Goal: Task Accomplishment & Management: Manage account settings

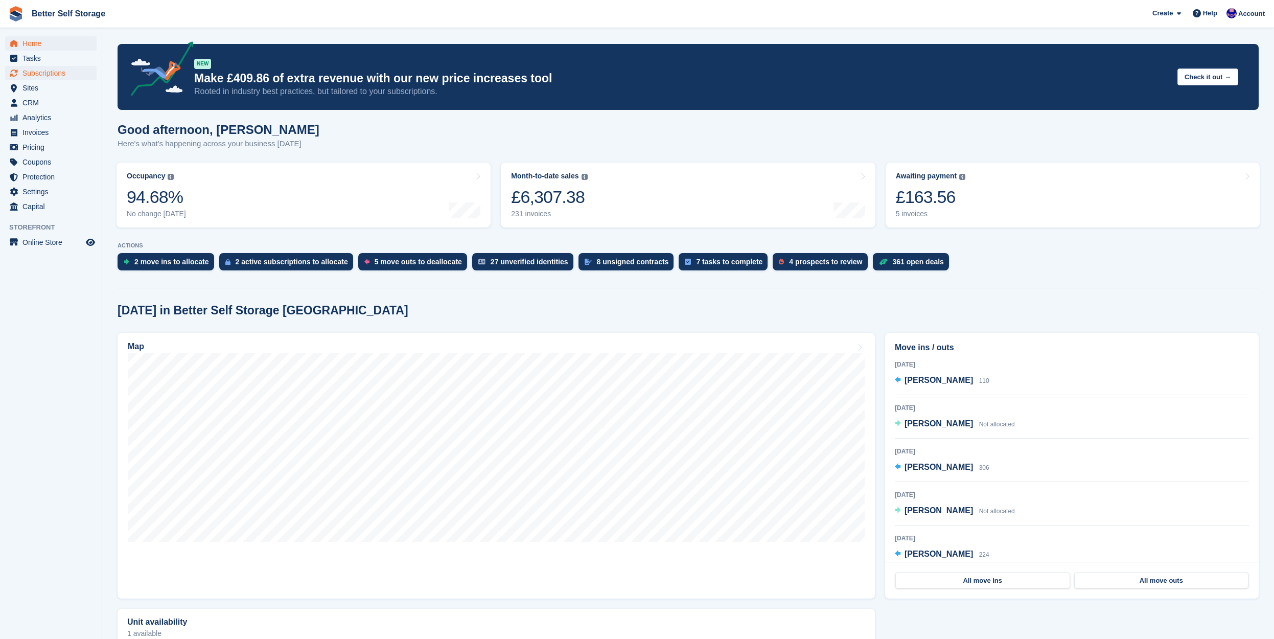
click at [58, 73] on span "Subscriptions" at bounding box center [52, 73] width 61 height 14
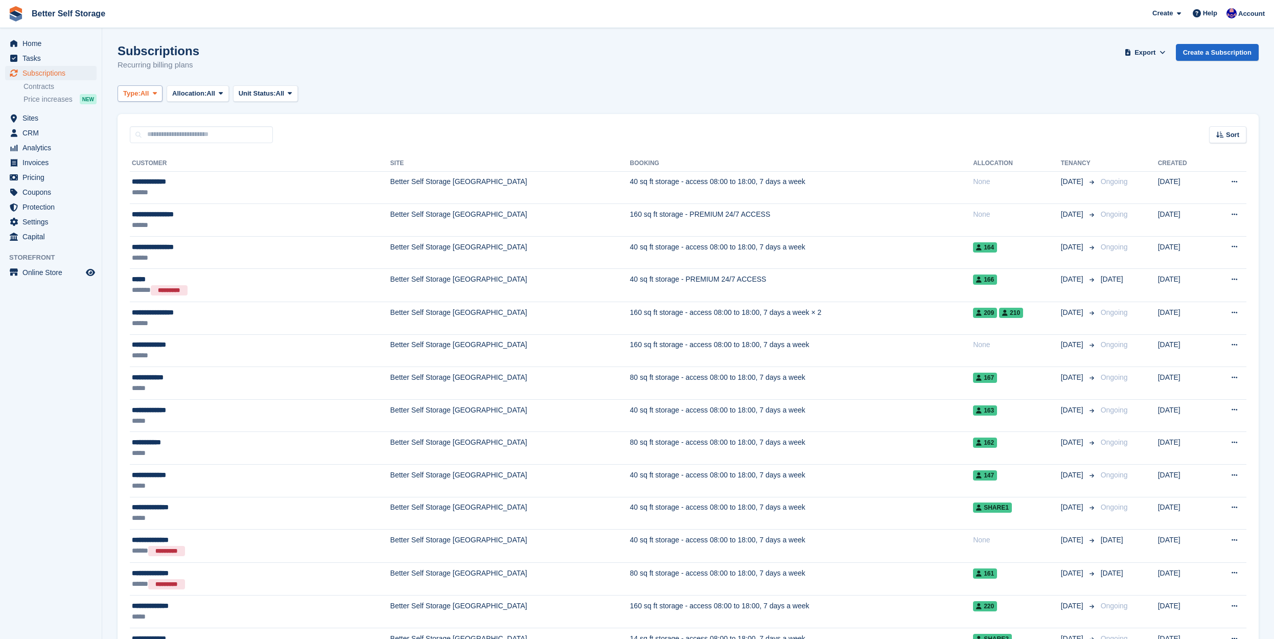
click at [148, 96] on span "All" at bounding box center [144, 93] width 9 height 10
click at [155, 134] on link "Upcoming" at bounding box center [166, 136] width 89 height 18
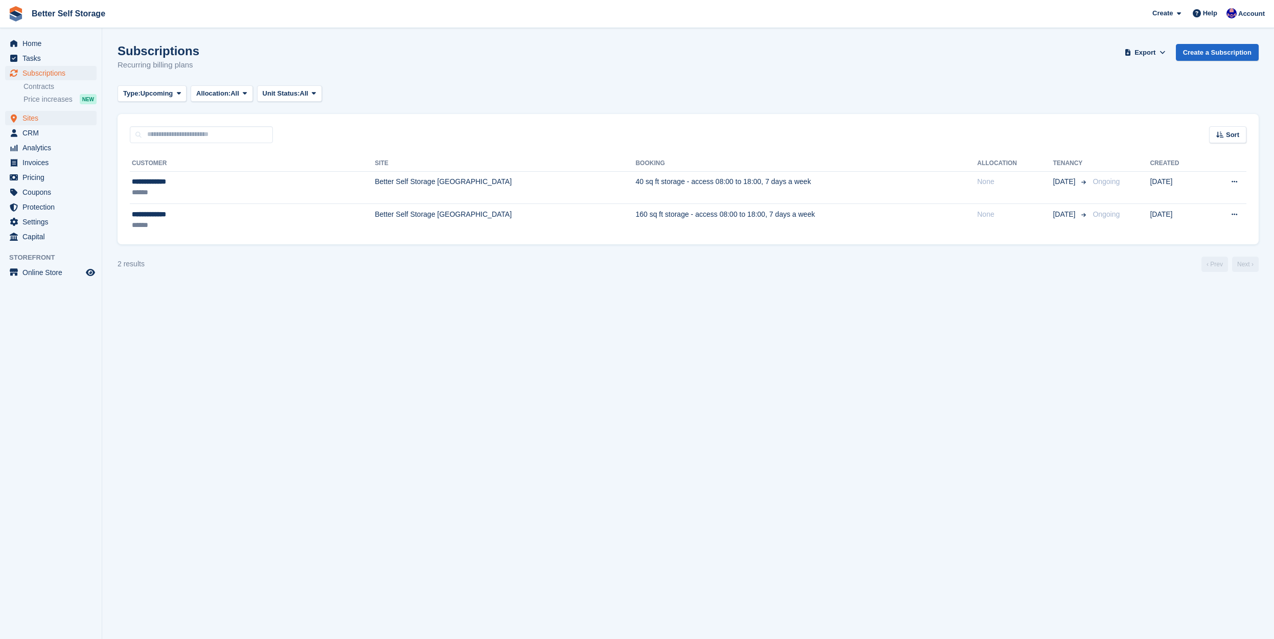
click at [47, 118] on span "Sites" at bounding box center [52, 118] width 61 height 14
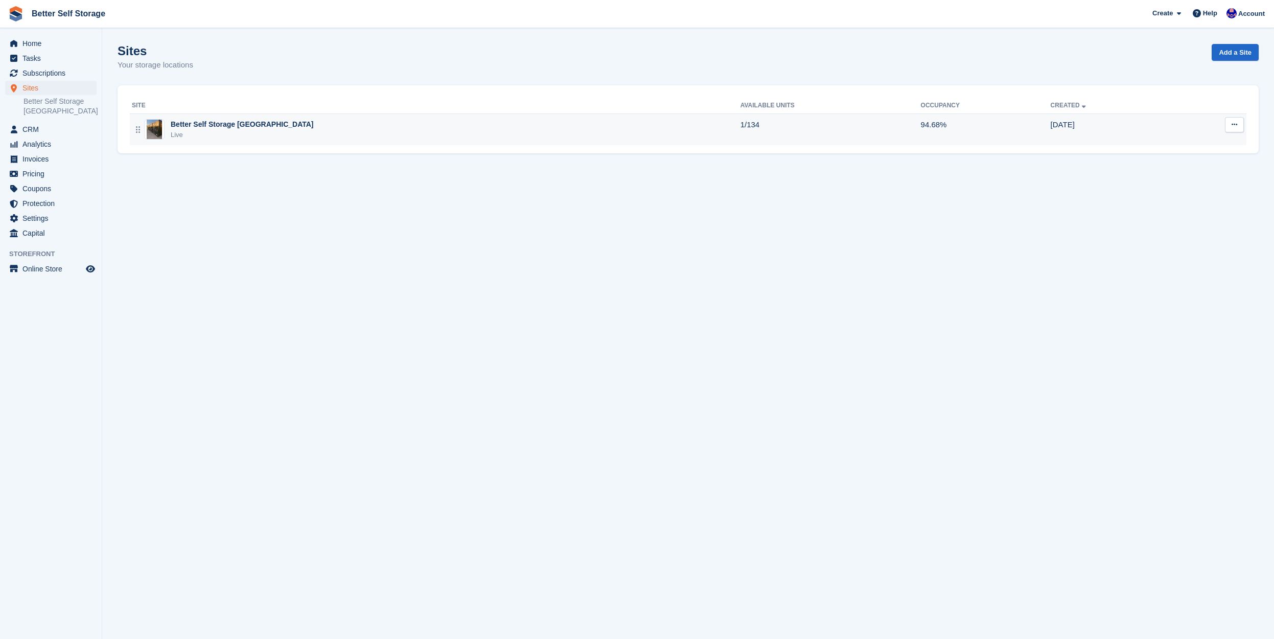
click at [272, 130] on div "Live" at bounding box center [242, 135] width 143 height 10
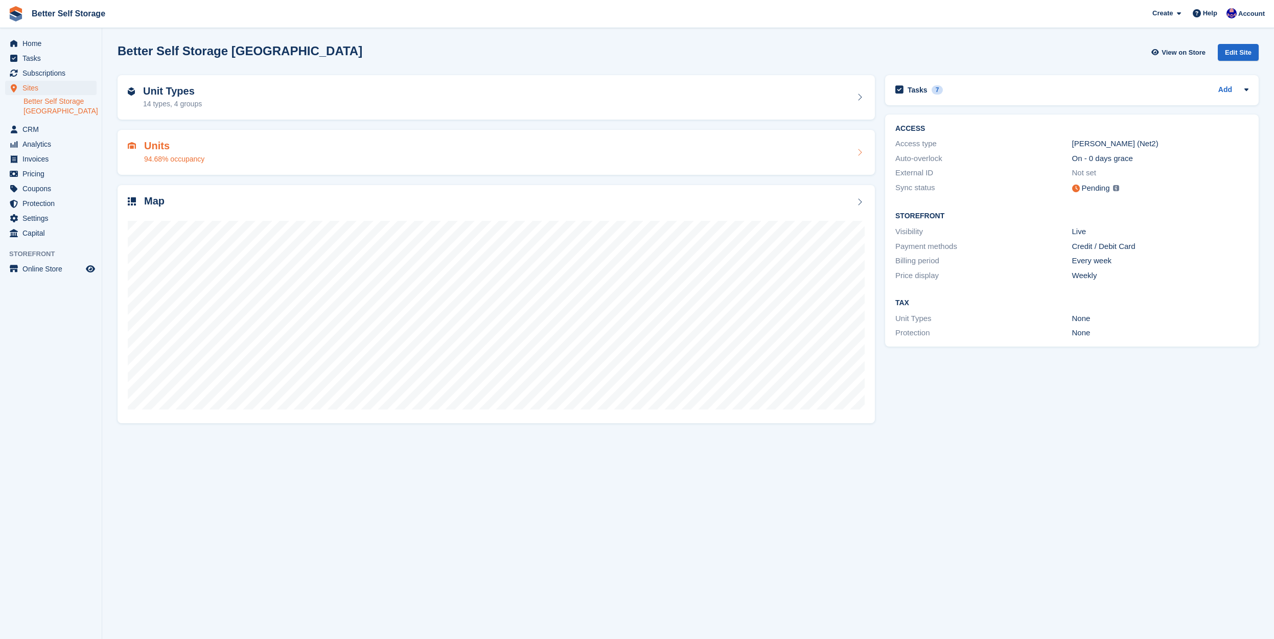
click at [255, 148] on div "Units 94.68% occupancy" at bounding box center [496, 152] width 737 height 25
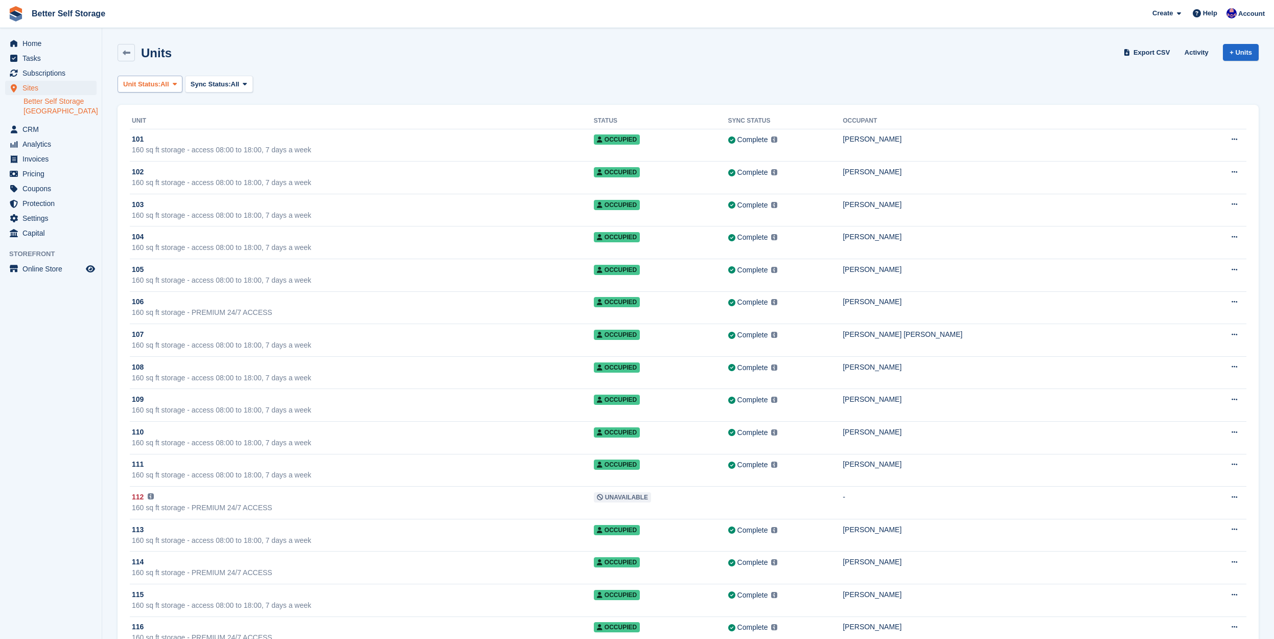
click at [165, 84] on span "All" at bounding box center [164, 84] width 9 height 10
click at [170, 131] on link "Available" at bounding box center [166, 127] width 89 height 18
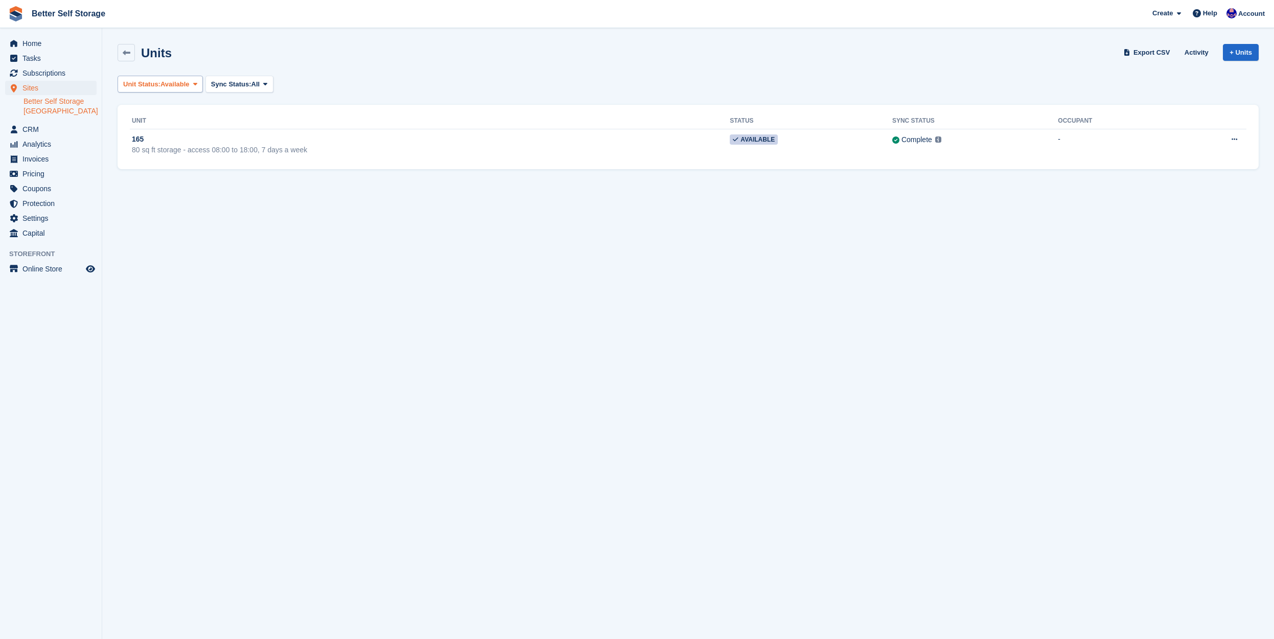
click at [170, 86] on span "Available" at bounding box center [174, 84] width 29 height 10
click at [312, 227] on section "Units Export CSV Activity + Units Unit Status: Available All Available Reserved…" at bounding box center [687, 319] width 1171 height 639
click at [73, 68] on span "Subscriptions" at bounding box center [52, 73] width 61 height 14
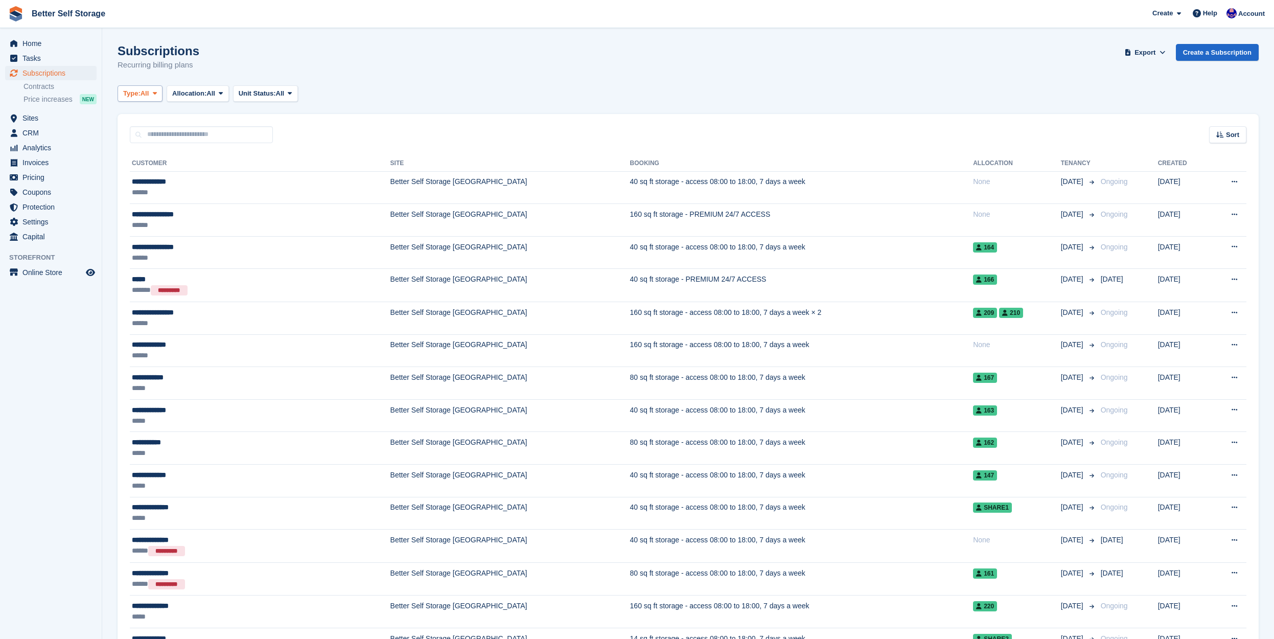
click at [157, 96] on icon at bounding box center [155, 93] width 4 height 7
click at [156, 187] on link "Ending" at bounding box center [166, 191] width 89 height 18
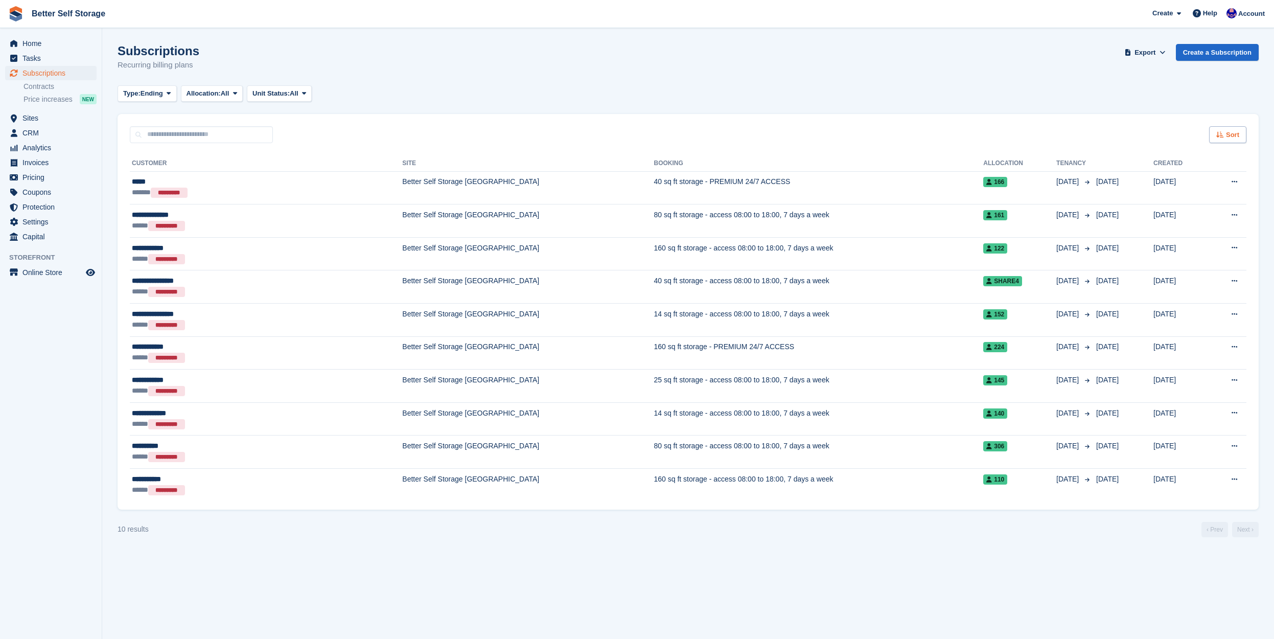
click at [1225, 134] on div "Sort" at bounding box center [1227, 134] width 37 height 17
click at [1183, 213] on span "Move out date" at bounding box center [1186, 211] width 45 height 8
click at [149, 97] on span "Ending" at bounding box center [151, 93] width 22 height 10
click at [150, 138] on link "Upcoming" at bounding box center [166, 136] width 89 height 18
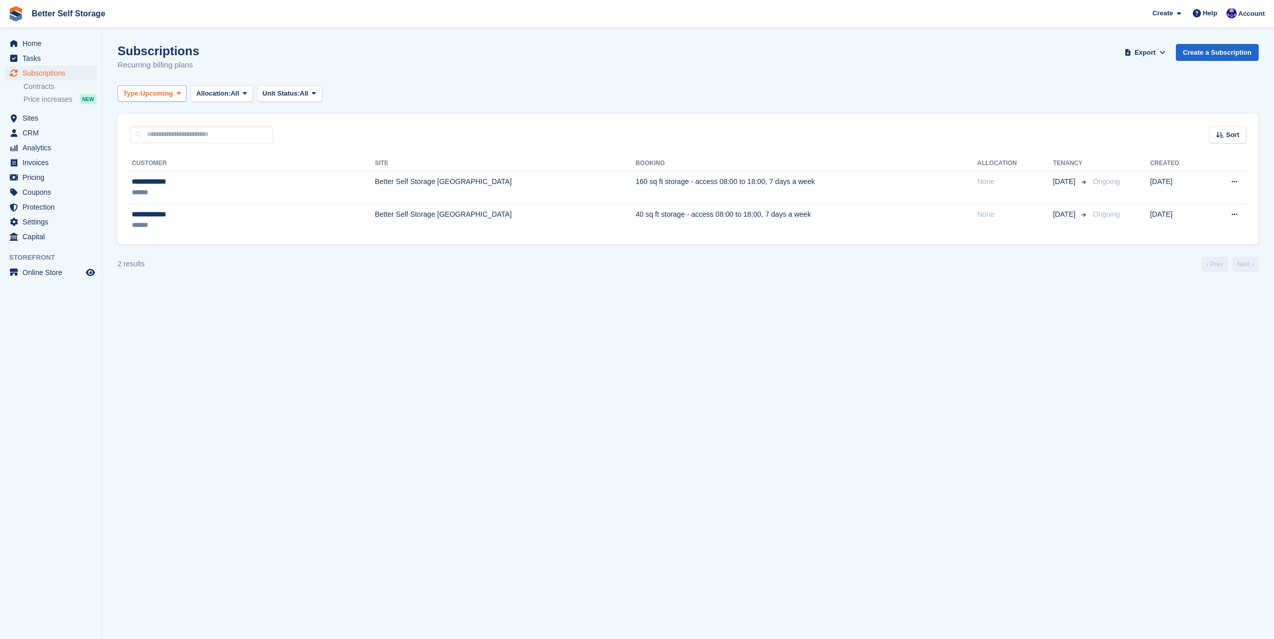
click at [173, 93] on span "Upcoming" at bounding box center [156, 93] width 33 height 10
click at [161, 187] on link "Ending" at bounding box center [166, 191] width 89 height 18
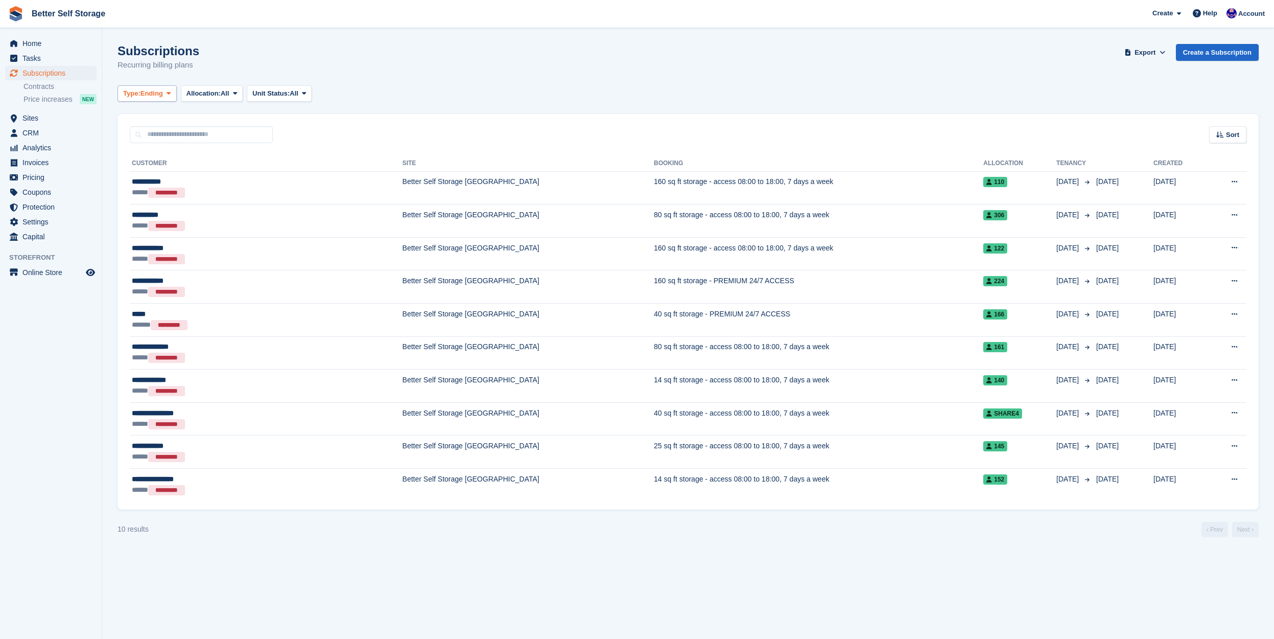
click at [158, 91] on span "Ending" at bounding box center [151, 93] width 22 height 10
click at [166, 135] on link "Upcoming" at bounding box center [166, 136] width 89 height 18
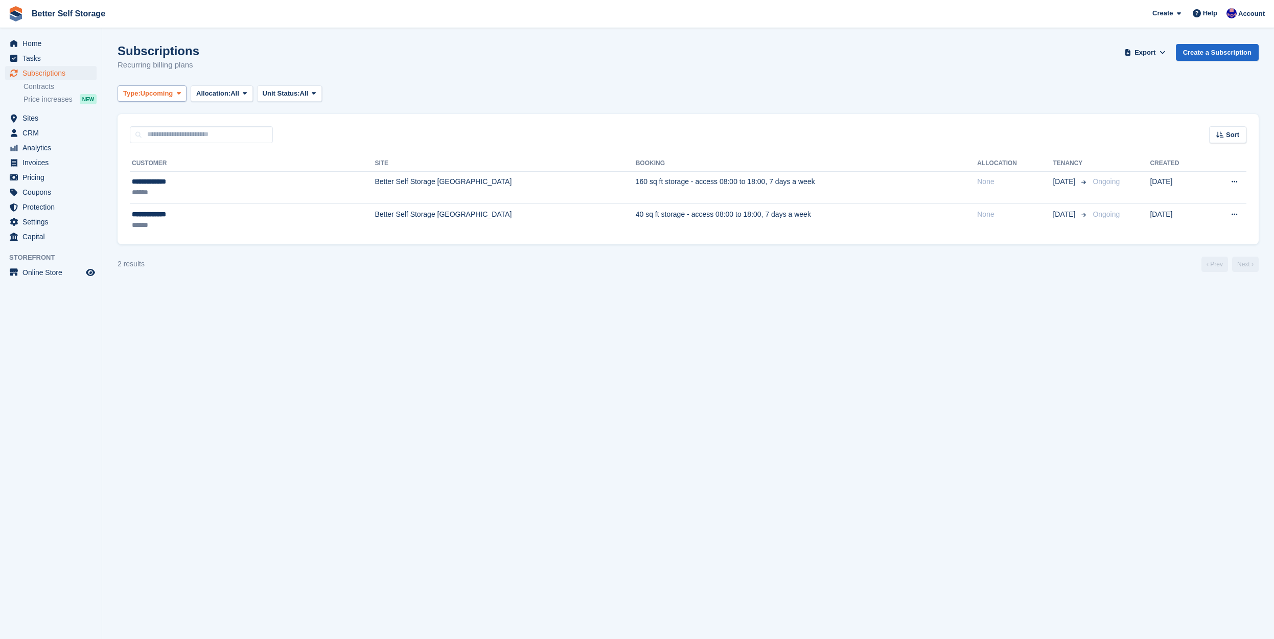
click at [155, 97] on span "Upcoming" at bounding box center [156, 93] width 33 height 10
click at [161, 190] on link "Ending" at bounding box center [166, 191] width 89 height 18
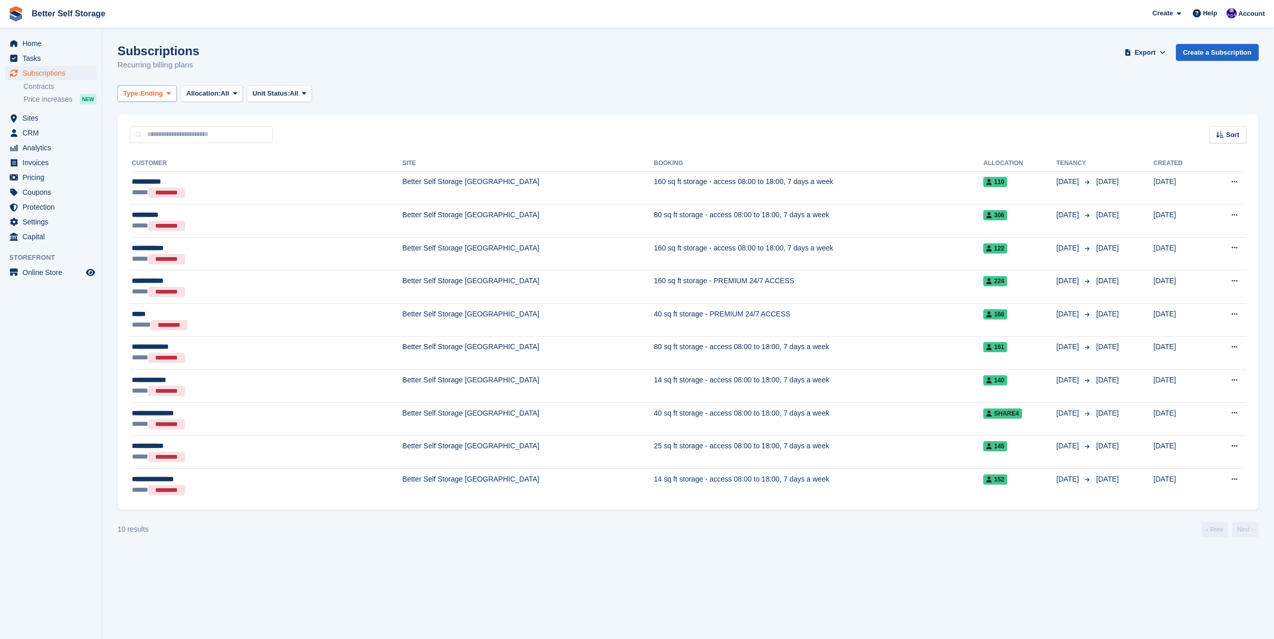
click at [162, 97] on span "Ending" at bounding box center [151, 93] width 22 height 10
click at [159, 138] on link "Upcoming" at bounding box center [166, 136] width 89 height 18
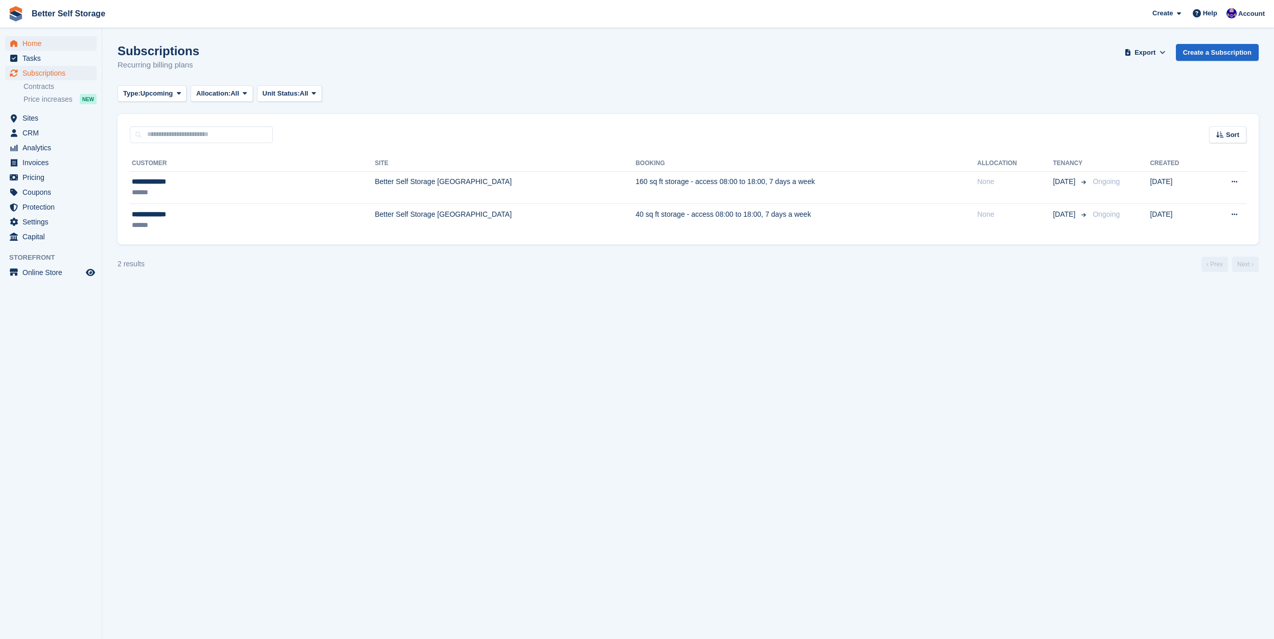
click at [73, 46] on span "Home" at bounding box center [52, 43] width 61 height 14
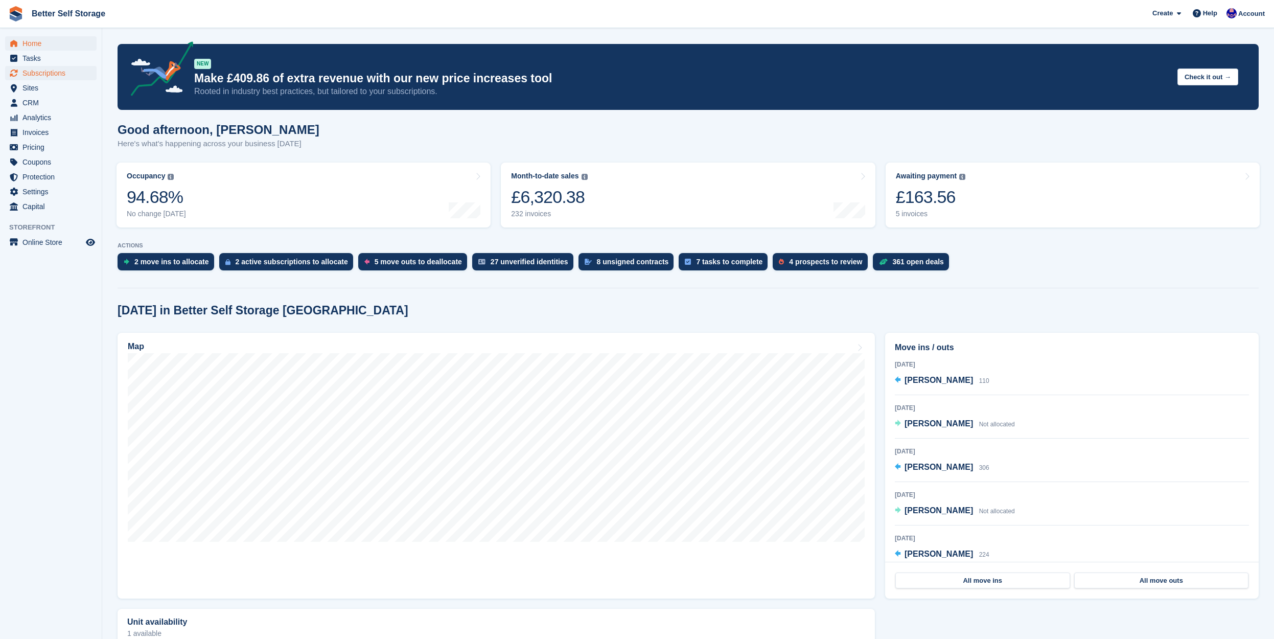
click at [47, 73] on span "Subscriptions" at bounding box center [52, 73] width 61 height 14
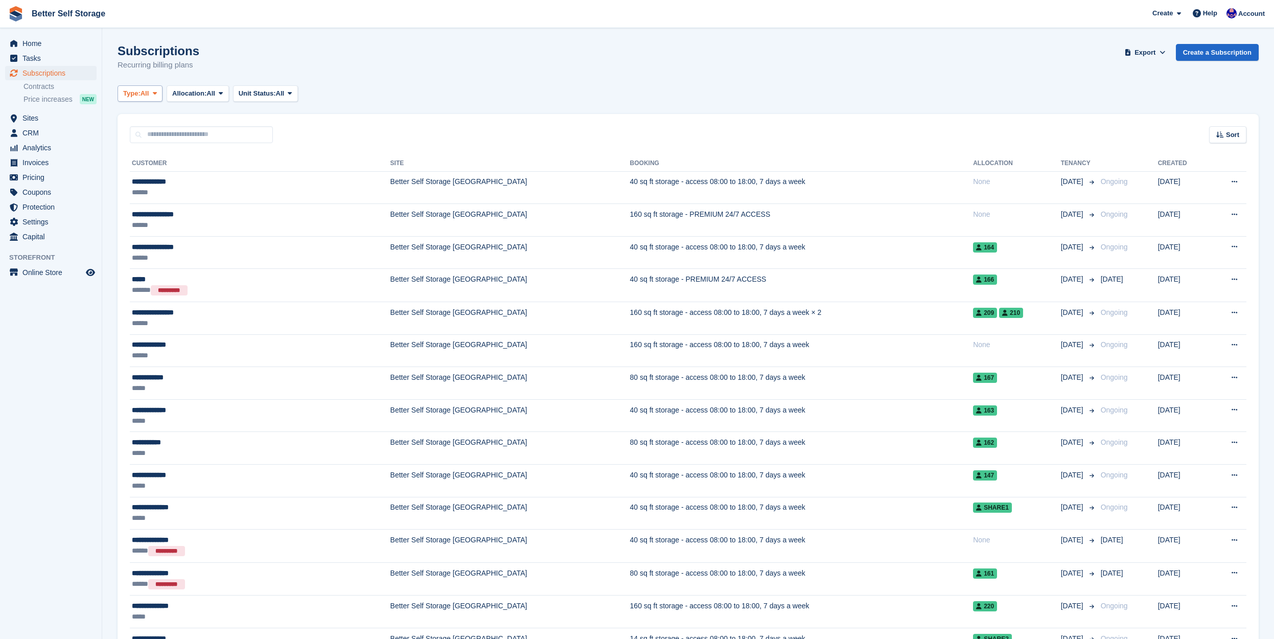
click at [149, 96] on span "All" at bounding box center [144, 93] width 9 height 10
click at [156, 189] on link "Ending" at bounding box center [166, 191] width 89 height 18
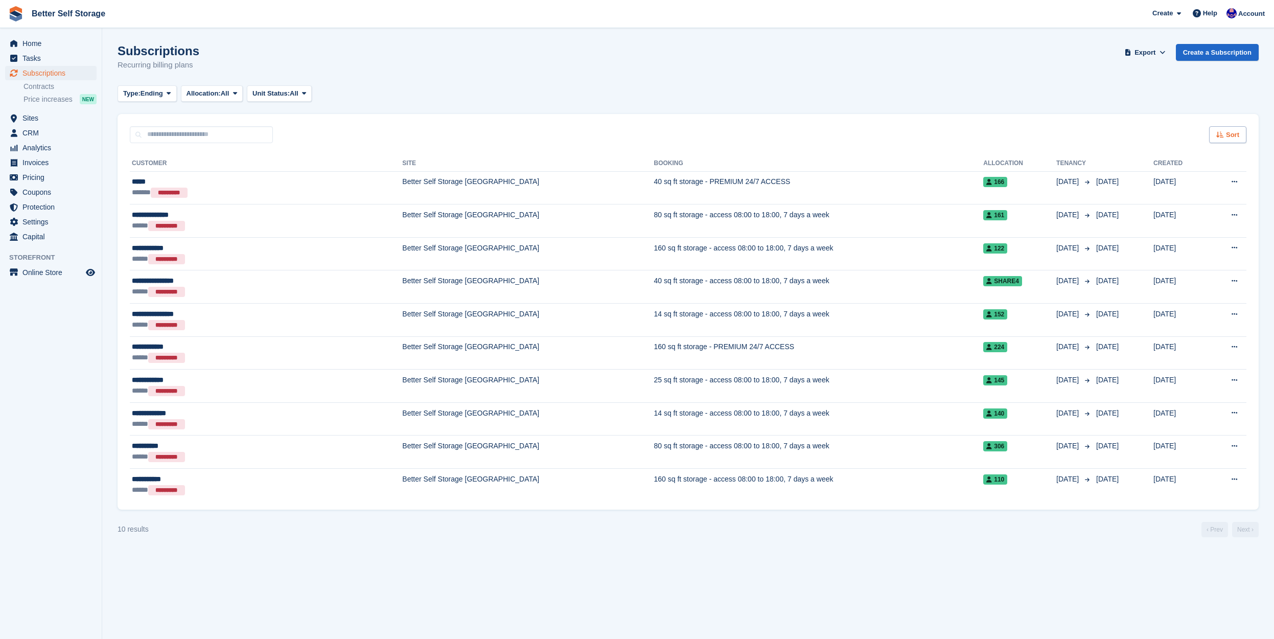
click at [1227, 131] on span "Sort" at bounding box center [1232, 135] width 13 height 10
click at [1188, 210] on span "Move out date" at bounding box center [1186, 211] width 45 height 8
click at [163, 89] on span "Ending" at bounding box center [151, 93] width 22 height 10
click at [171, 131] on link "Upcoming" at bounding box center [166, 136] width 89 height 18
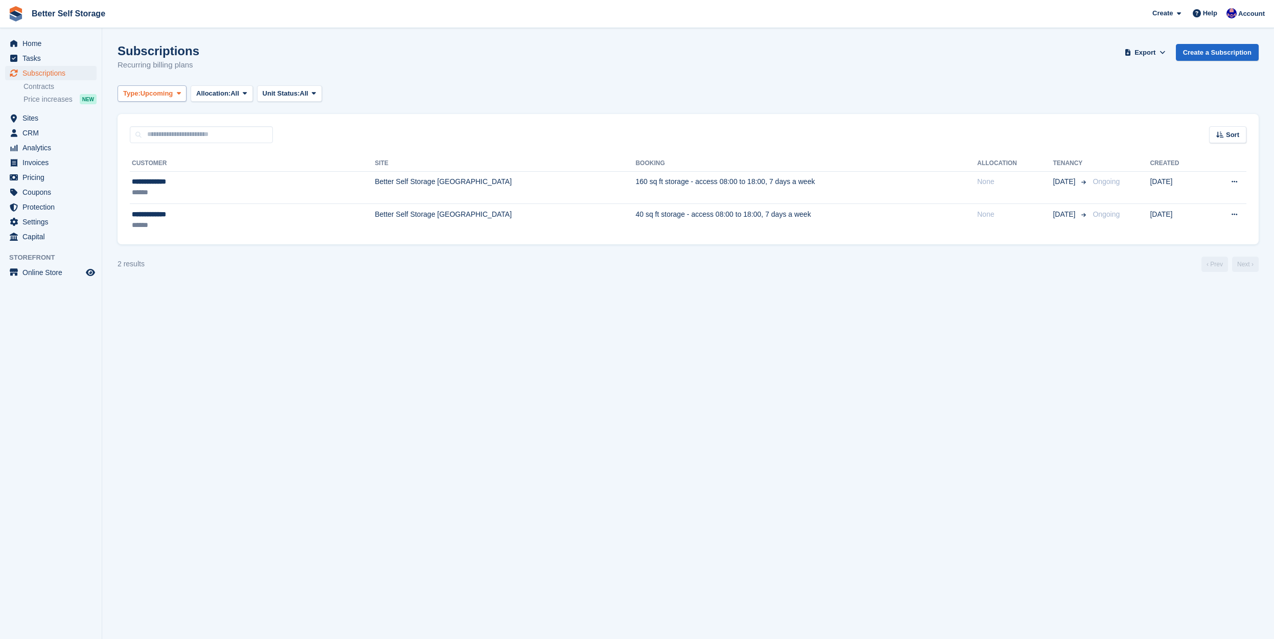
click at [175, 99] on button "Type: Upcoming" at bounding box center [152, 93] width 69 height 17
click at [156, 195] on link "Ending" at bounding box center [166, 191] width 89 height 18
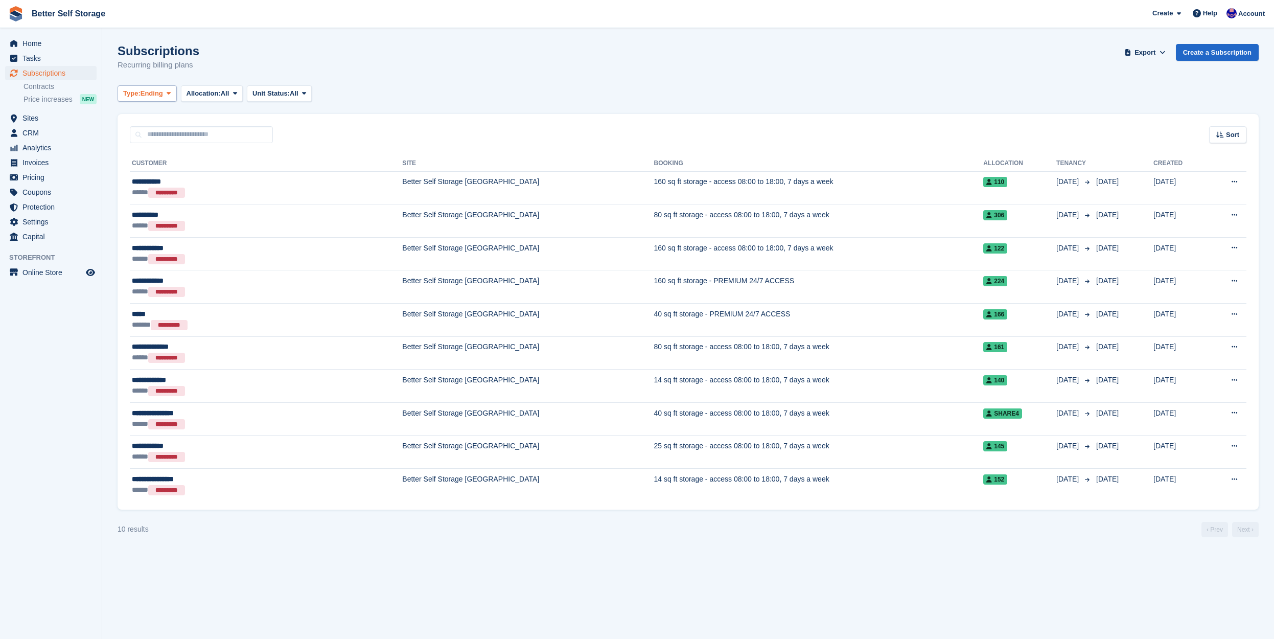
click at [154, 93] on span "Ending" at bounding box center [151, 93] width 22 height 10
click at [155, 133] on link "Upcoming" at bounding box center [166, 136] width 89 height 18
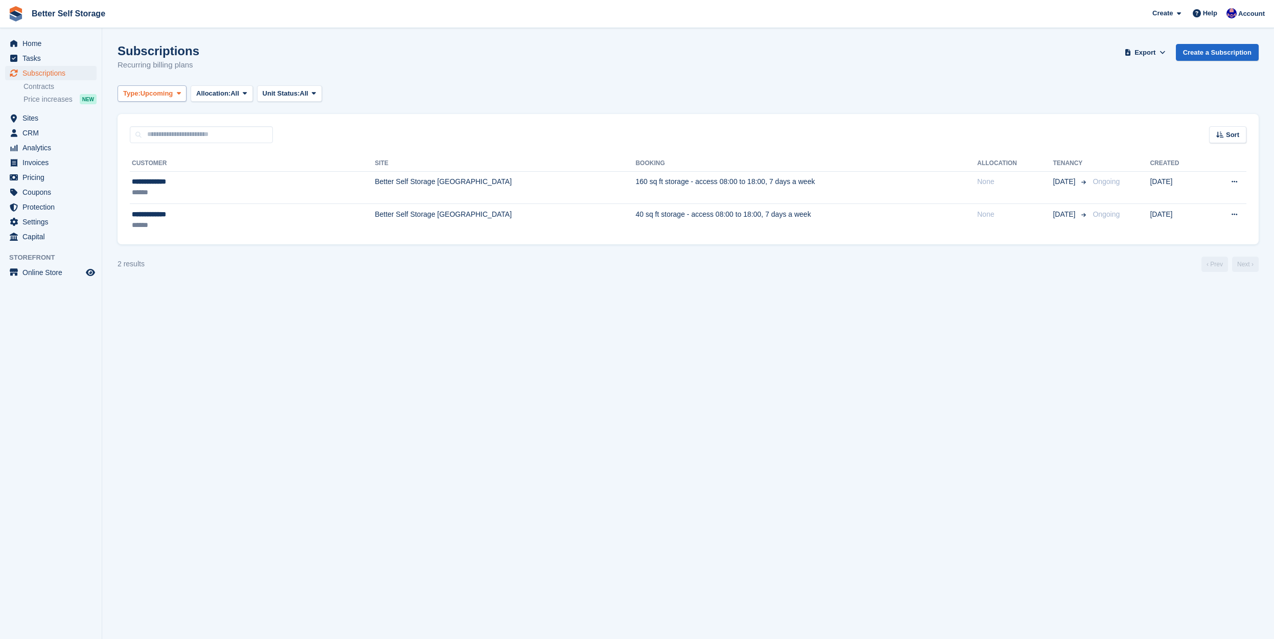
click at [181, 91] on icon at bounding box center [179, 93] width 4 height 7
click at [155, 189] on link "Ending" at bounding box center [166, 191] width 89 height 18
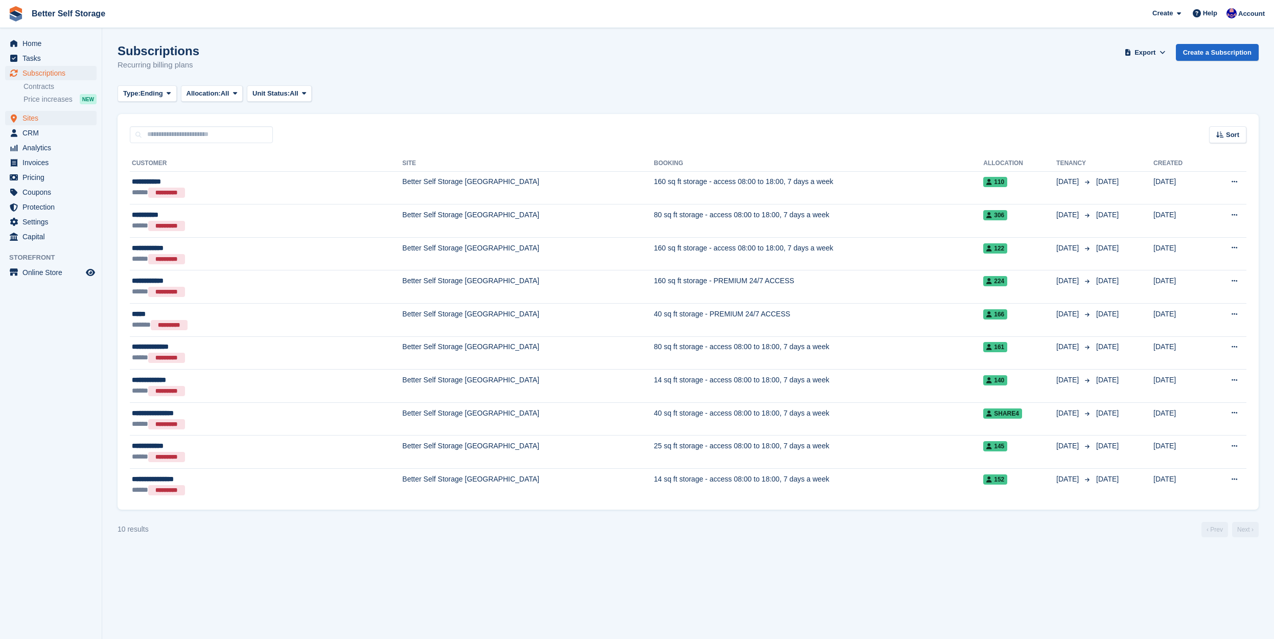
click at [32, 120] on span "Sites" at bounding box center [52, 118] width 61 height 14
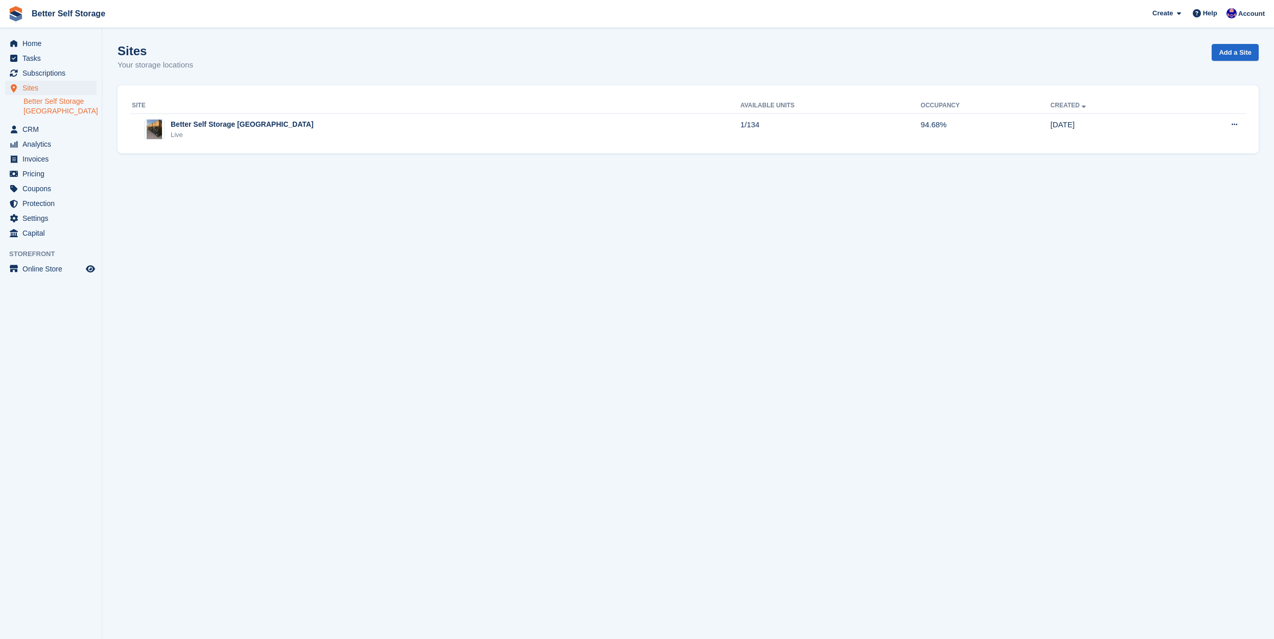
click at [59, 105] on link "Better Self Storage [GEOGRAPHIC_DATA]" at bounding box center [60, 106] width 73 height 19
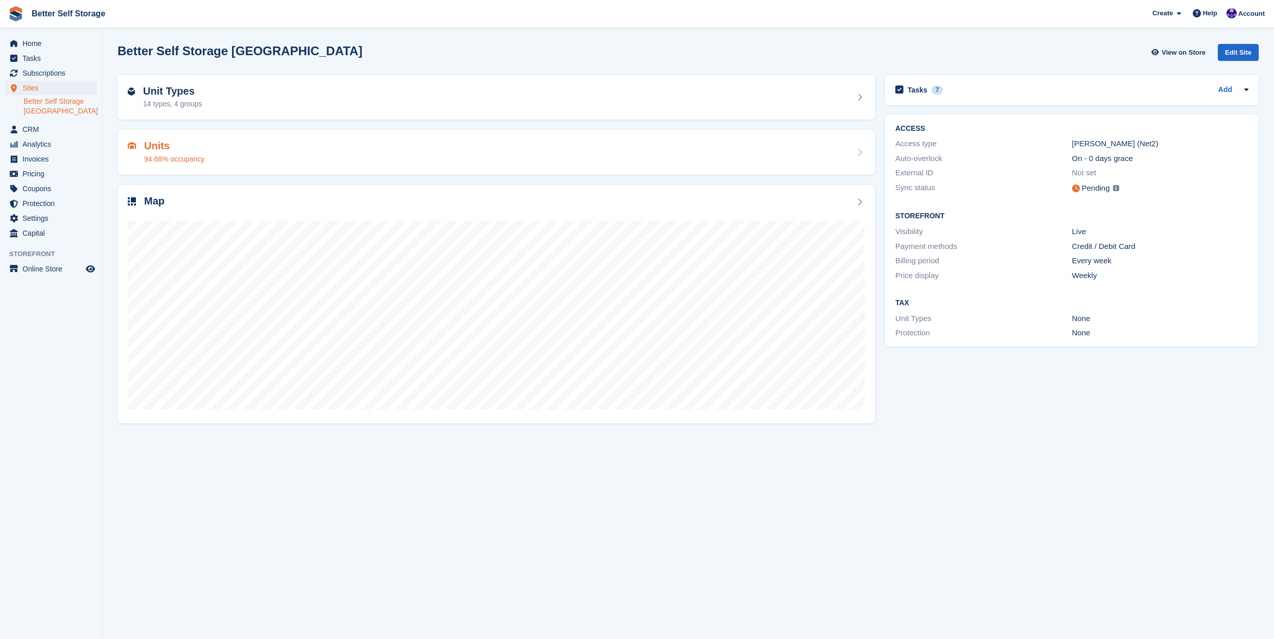
click at [239, 158] on div "Units 94.68% occupancy" at bounding box center [496, 152] width 737 height 25
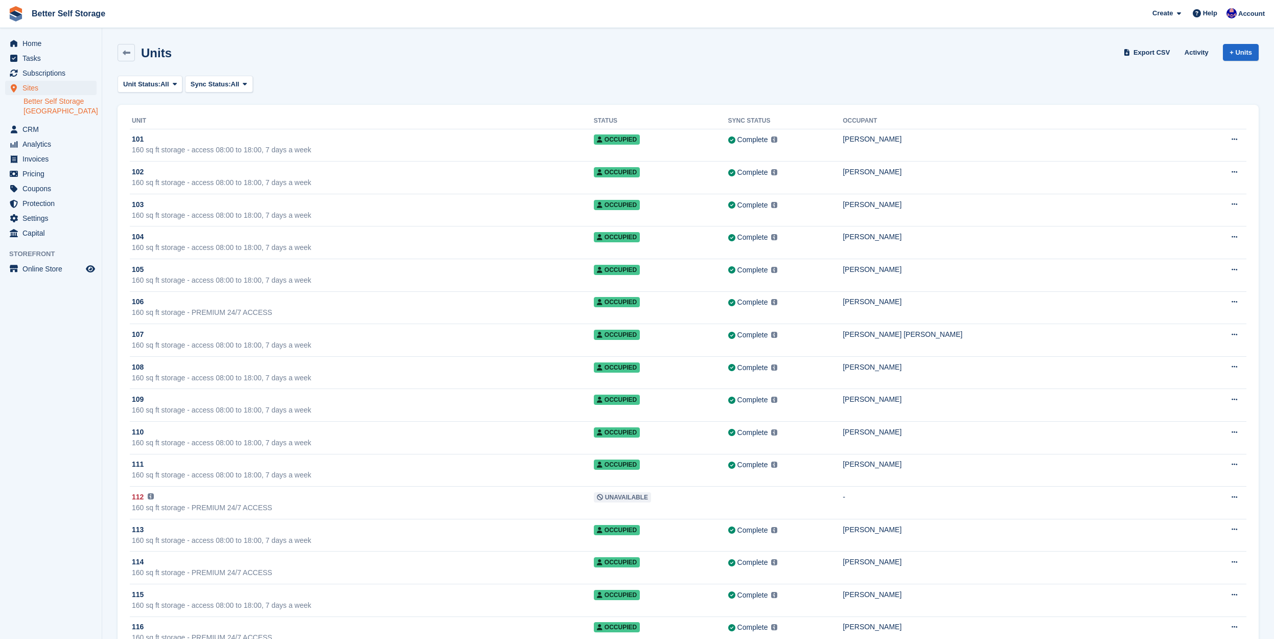
click at [40, 102] on link "Better Self Storage [GEOGRAPHIC_DATA]" at bounding box center [60, 106] width 73 height 19
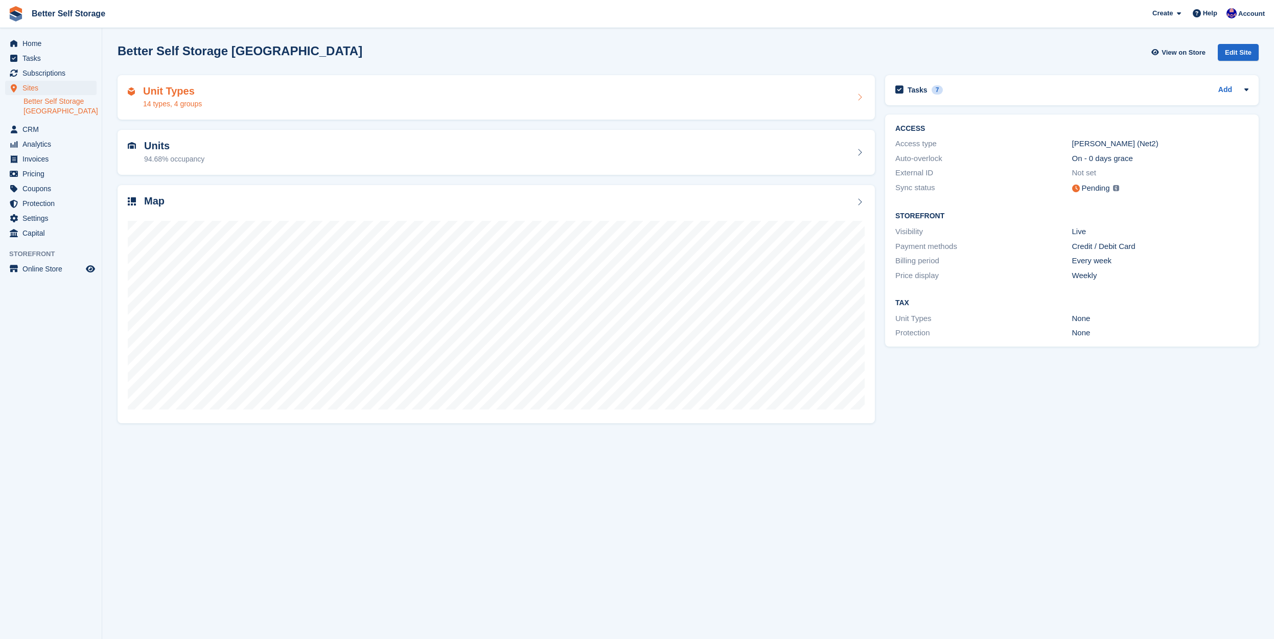
click at [229, 104] on div "Unit Types 14 types, 4 groups" at bounding box center [496, 97] width 737 height 25
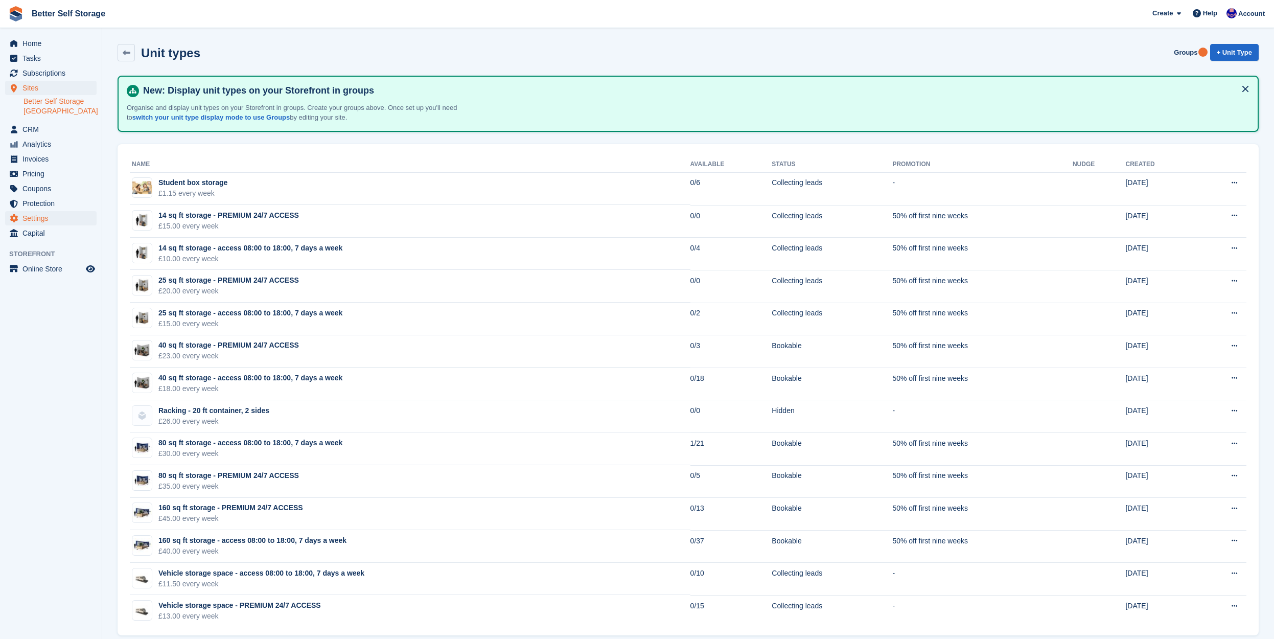
click at [42, 220] on span "Settings" at bounding box center [52, 218] width 61 height 14
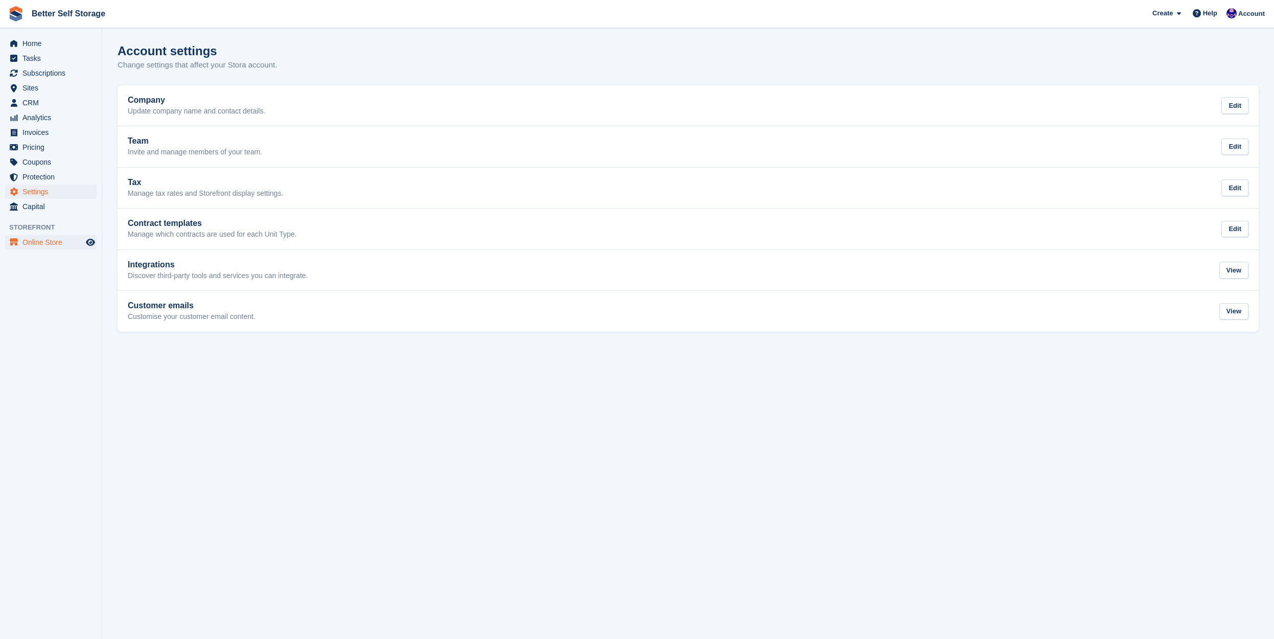
click at [54, 246] on span "Online Store" at bounding box center [52, 242] width 61 height 14
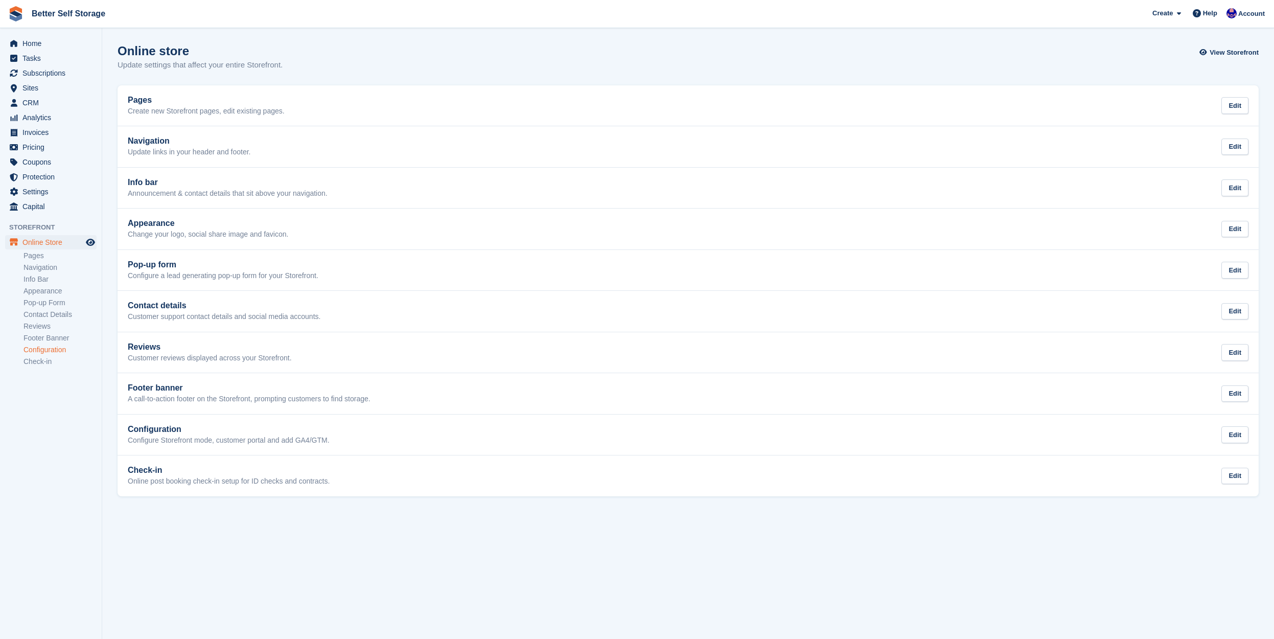
click at [56, 348] on link "Configuration" at bounding box center [60, 350] width 73 height 10
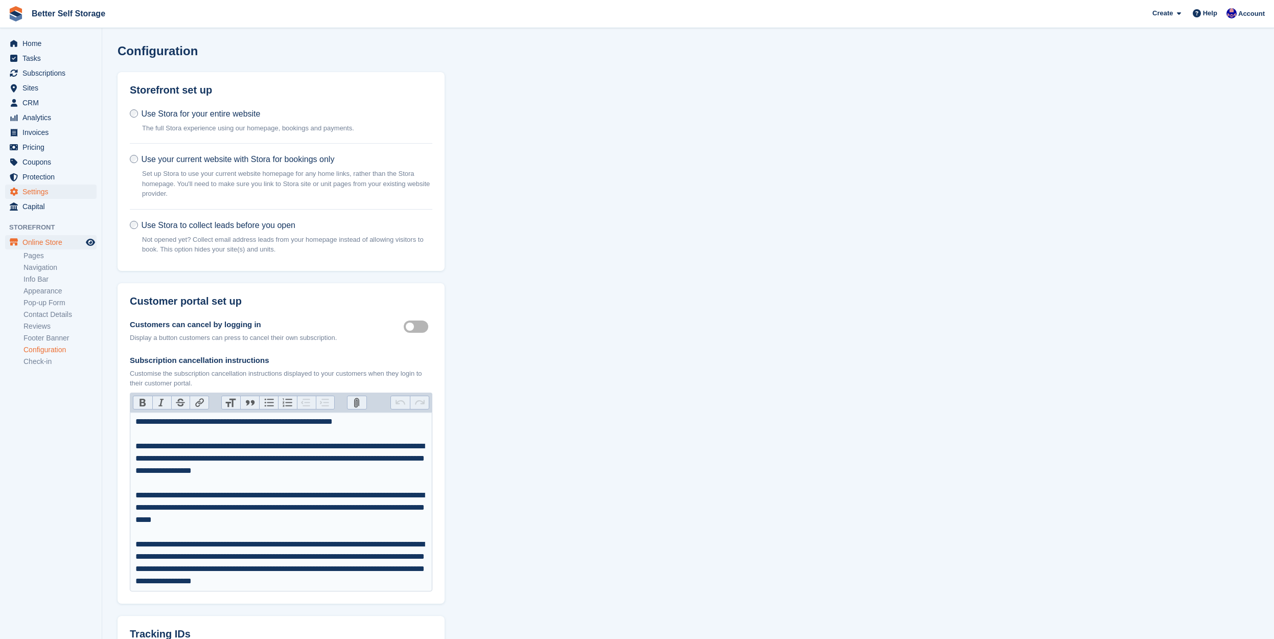
click at [49, 196] on span "Settings" at bounding box center [52, 191] width 61 height 14
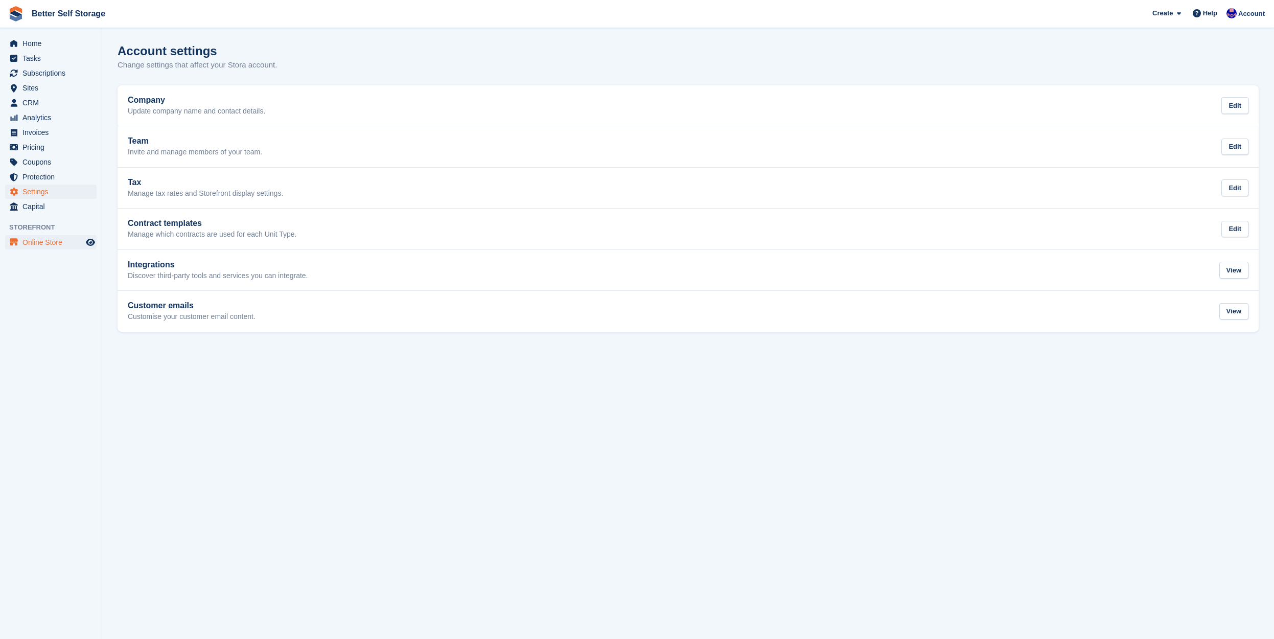
click at [42, 242] on span "Online Store" at bounding box center [52, 242] width 61 height 14
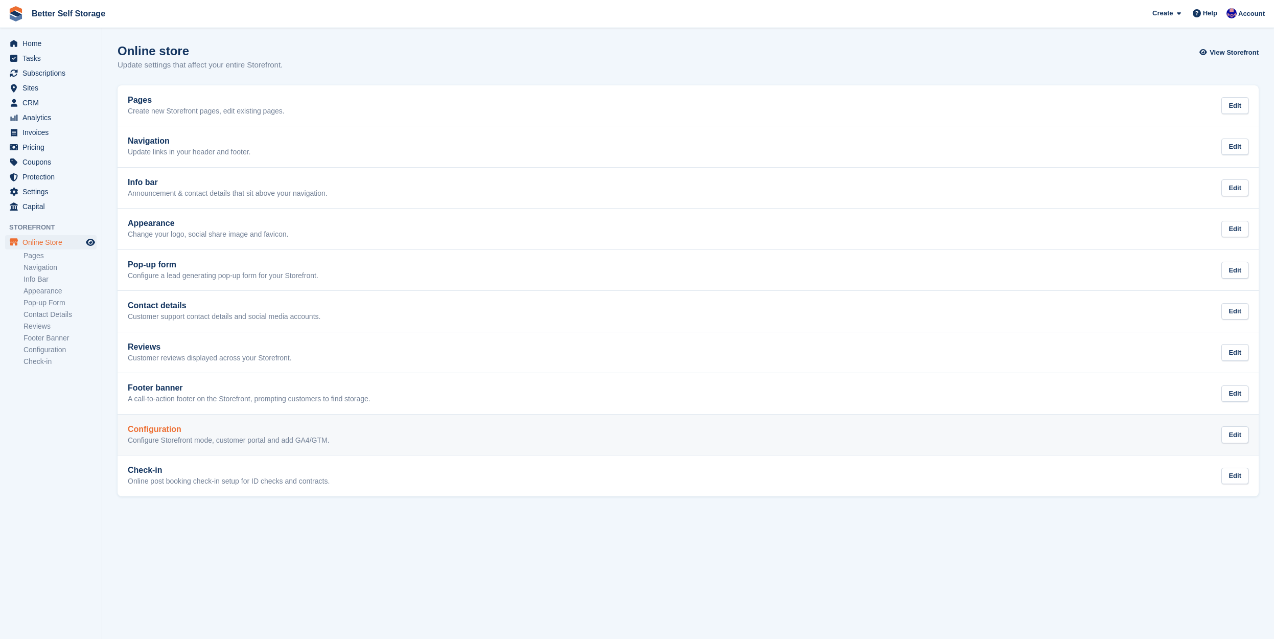
click at [248, 437] on p "Configure Storefront mode, customer portal and add GA4/GTM." at bounding box center [229, 440] width 202 height 9
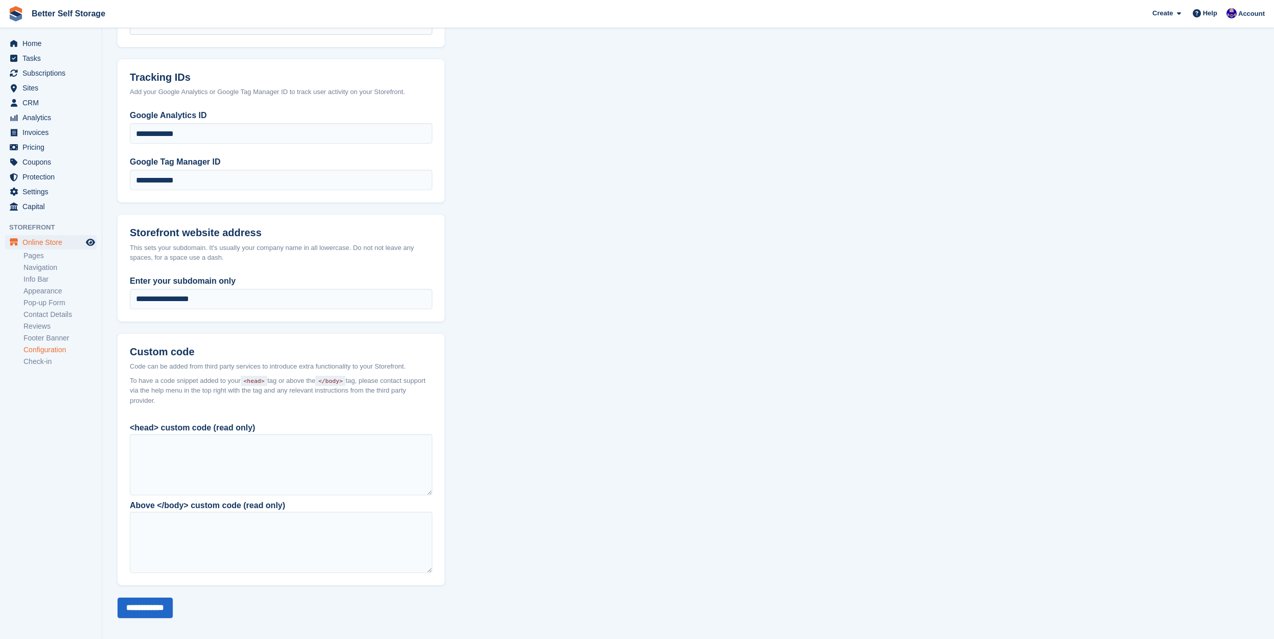
scroll to position [556, 0]
click at [41, 240] on span "Online Store" at bounding box center [52, 242] width 61 height 14
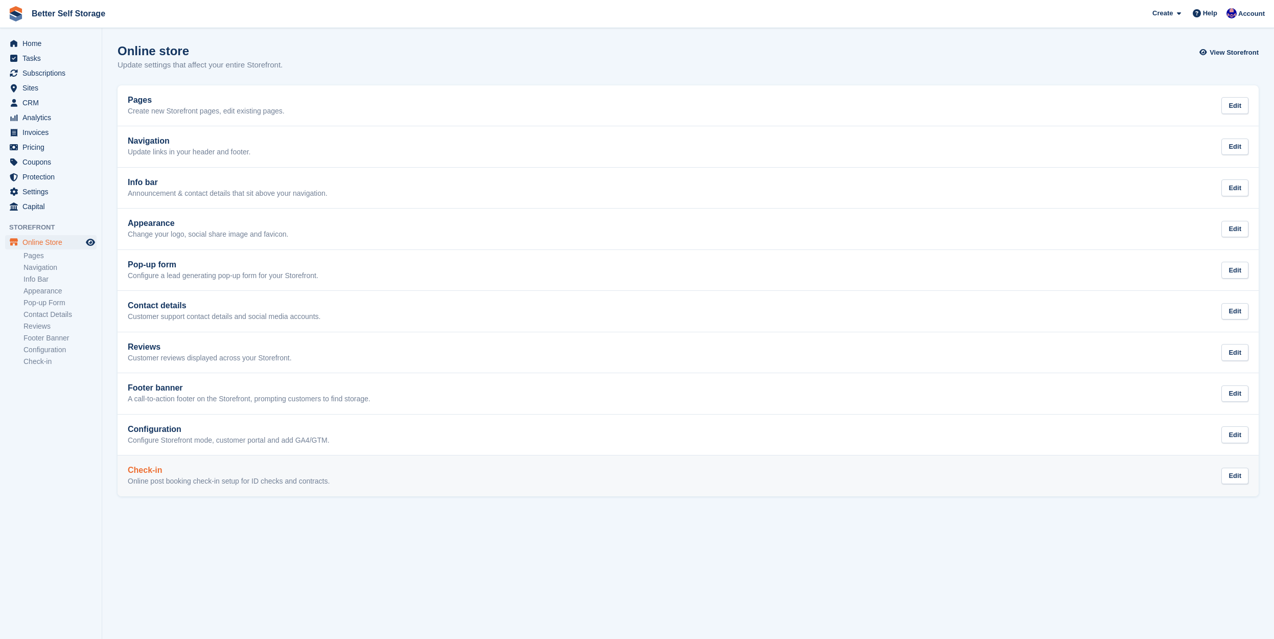
click at [312, 487] on link "Check-in Online post booking check-in setup for ID checks and contracts. Edit" at bounding box center [688, 475] width 1141 height 41
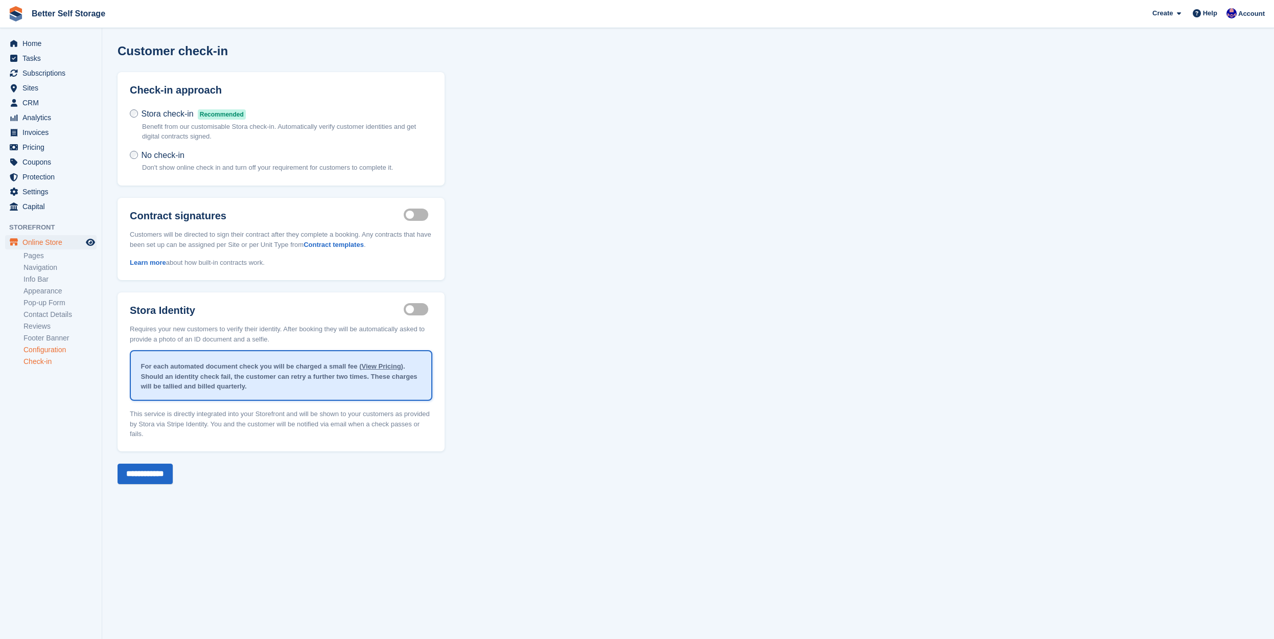
click at [49, 353] on link "Configuration" at bounding box center [60, 350] width 73 height 10
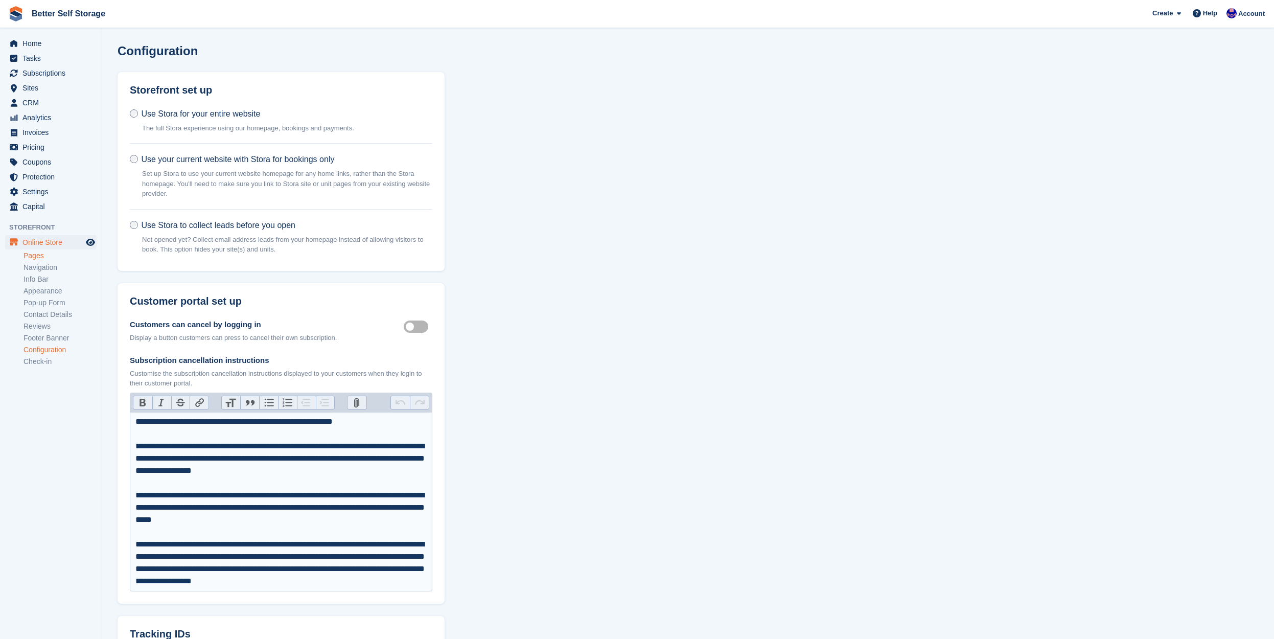
click at [40, 253] on link "Pages" at bounding box center [60, 256] width 73 height 10
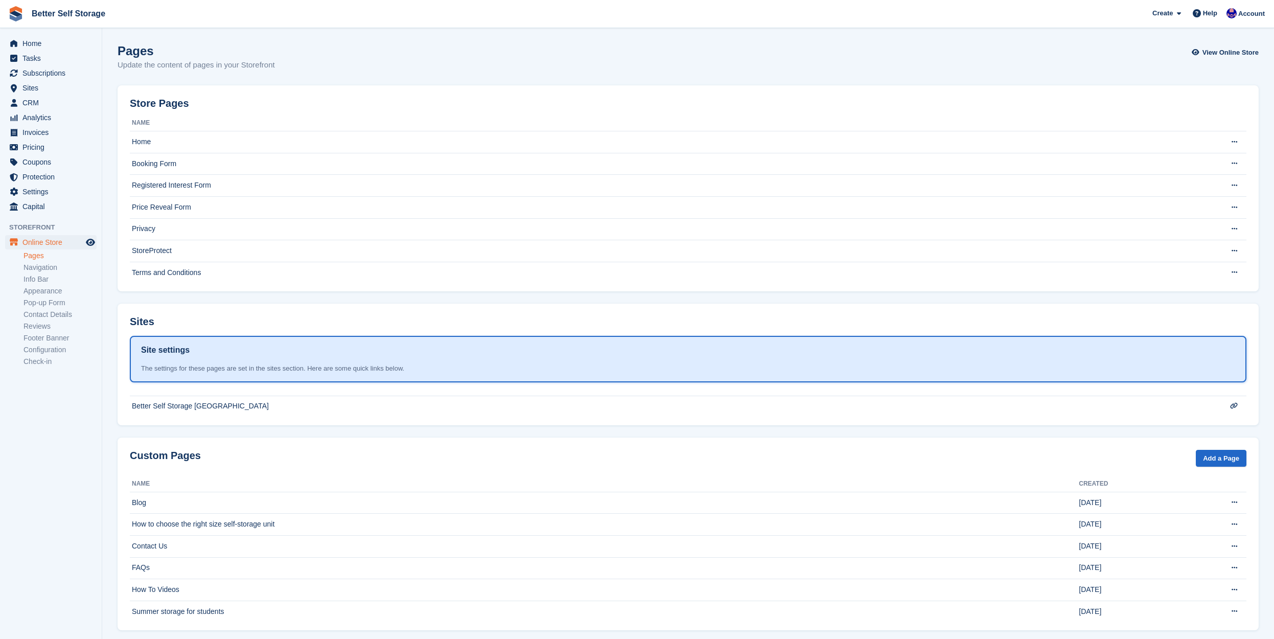
click at [301, 360] on div "Site settings The settings for these pages are set in the sites section. Here a…" at bounding box center [688, 359] width 1094 height 30
click at [186, 153] on td "Better Self Storage [GEOGRAPHIC_DATA]" at bounding box center [660, 142] width 1061 height 22
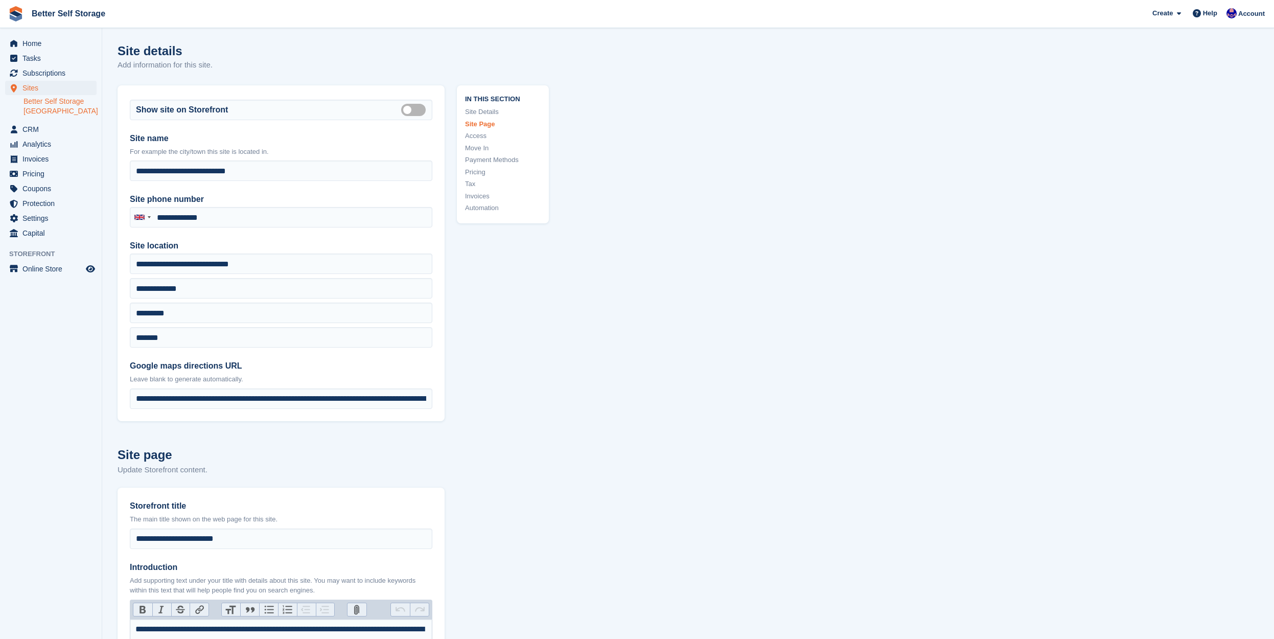
type input "**********"
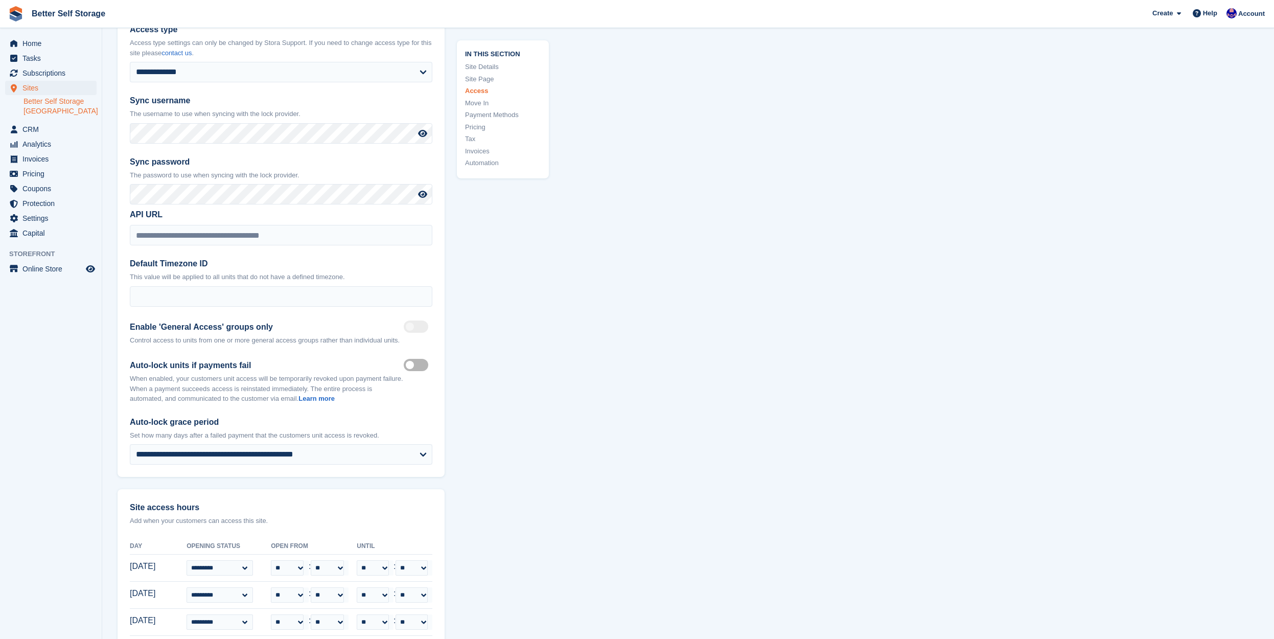
scroll to position [2388, 0]
click at [31, 45] on span "Home" at bounding box center [52, 43] width 61 height 14
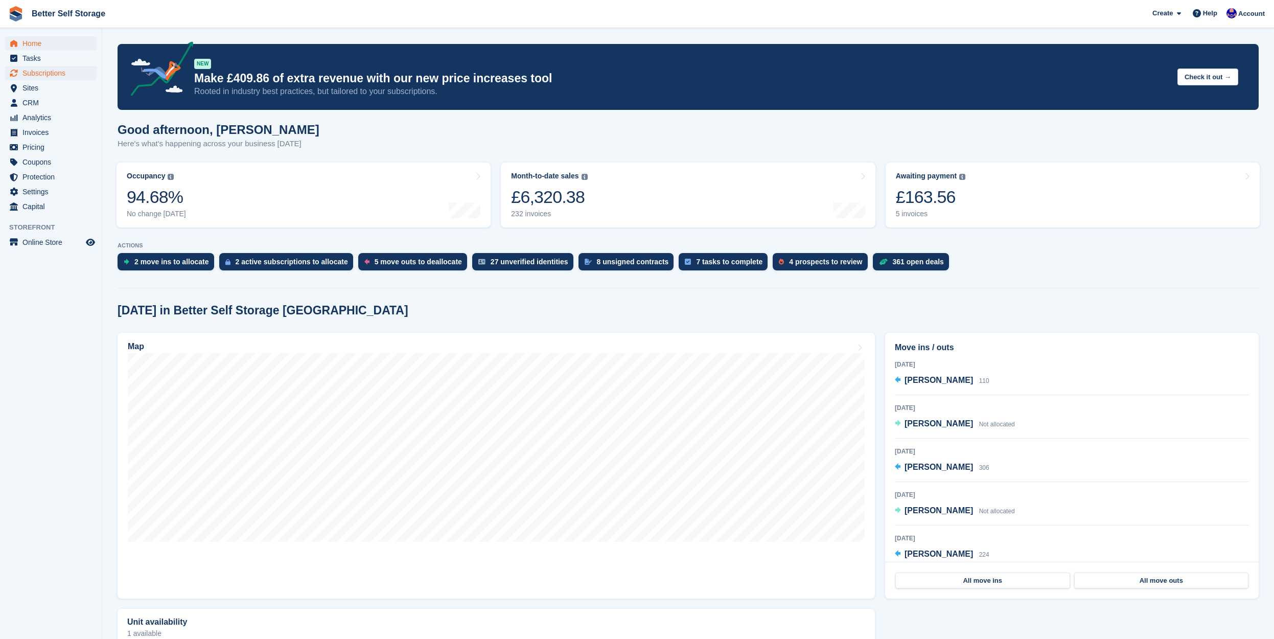
click at [32, 76] on span "Subscriptions" at bounding box center [52, 73] width 61 height 14
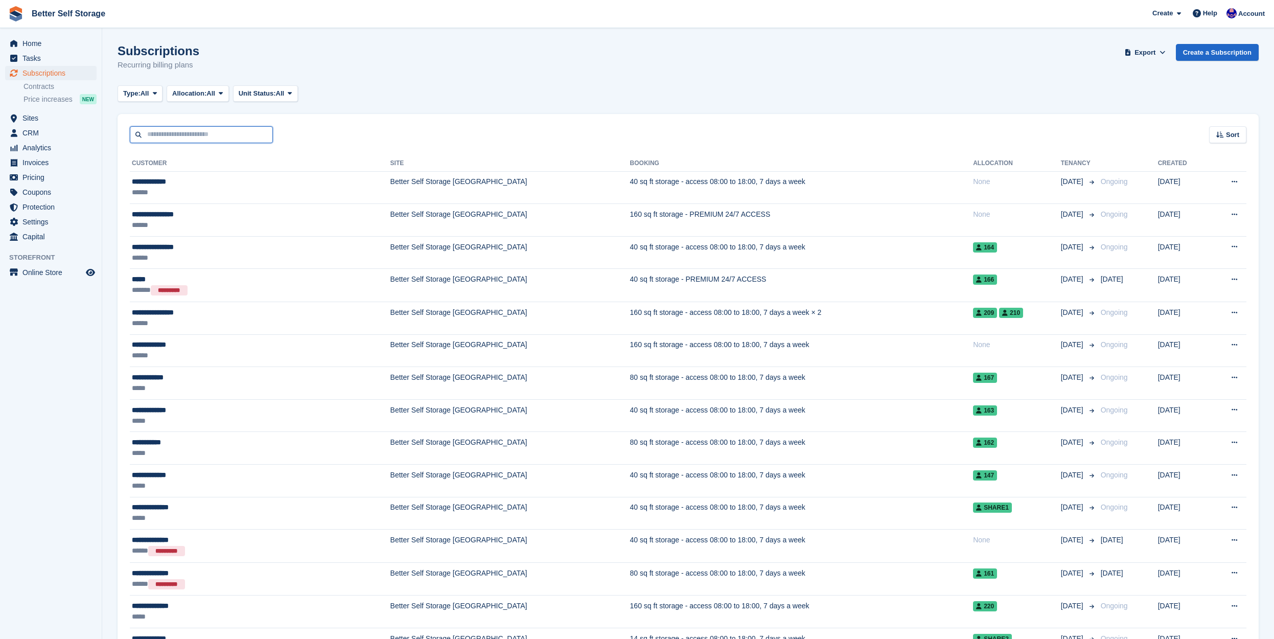
click at [196, 137] on input "text" at bounding box center [201, 134] width 143 height 17
type input "*****"
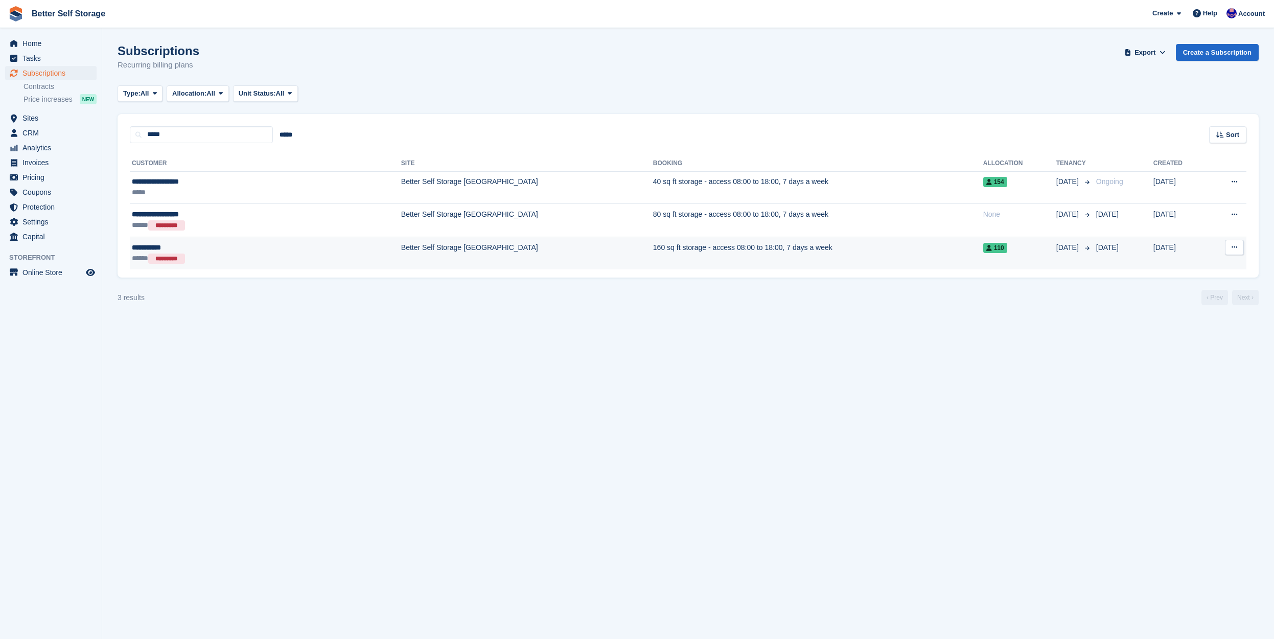
click at [255, 259] on div "***** *********" at bounding box center [204, 258] width 145 height 11
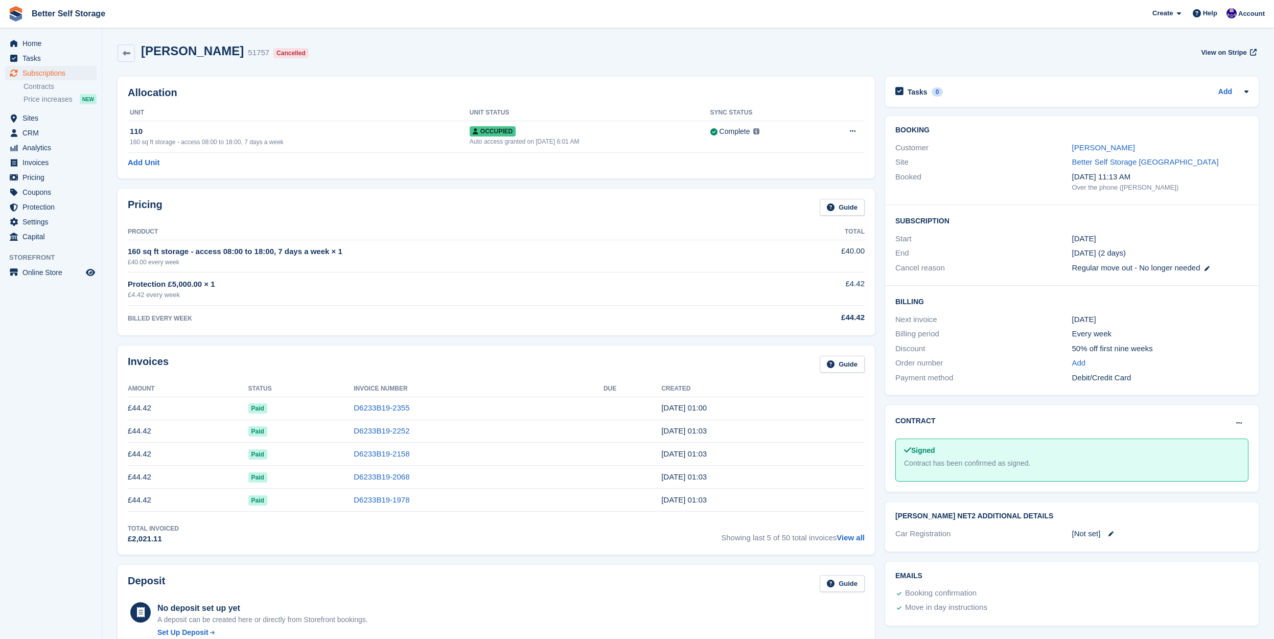
click at [41, 76] on span "Subscriptions" at bounding box center [52, 73] width 61 height 14
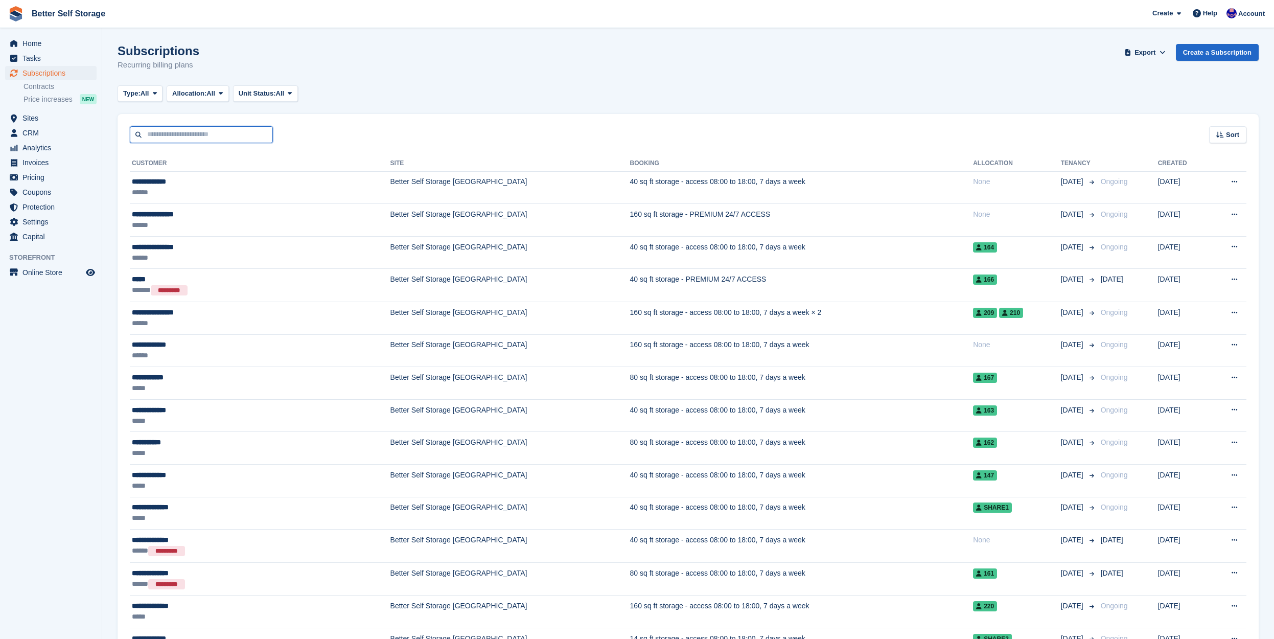
click at [164, 138] on input "text" at bounding box center [201, 134] width 143 height 17
type input "*****"
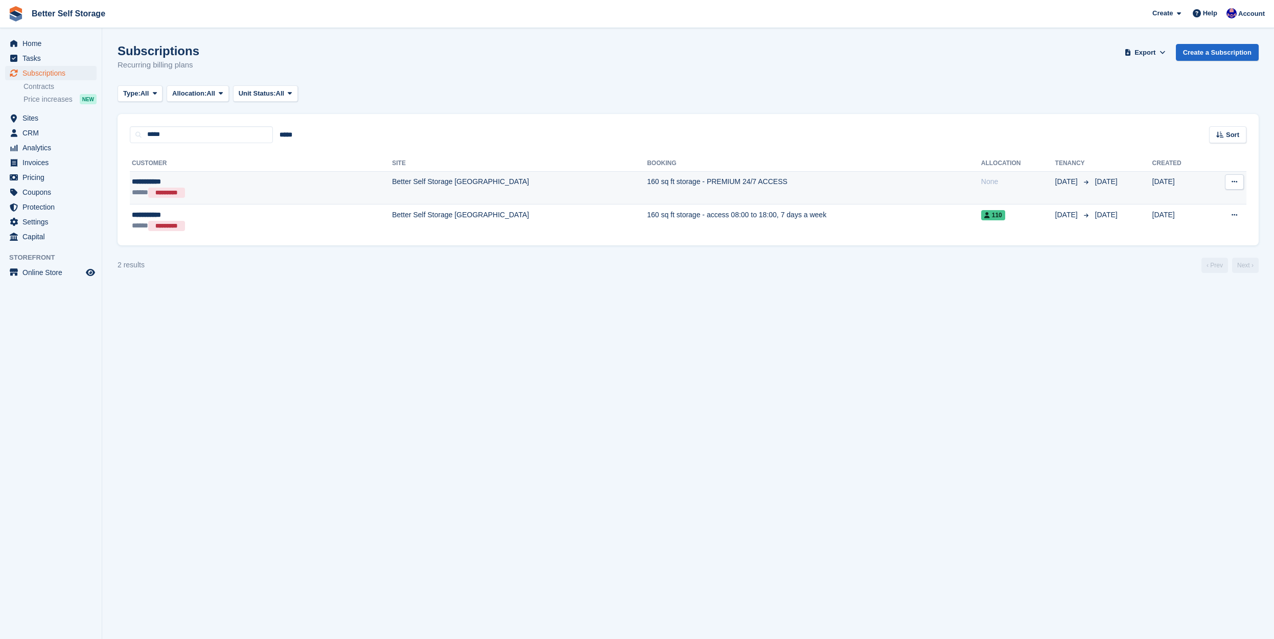
click at [207, 194] on div "***** *********" at bounding box center [201, 192] width 139 height 11
